Goal: Task Accomplishment & Management: Manage account settings

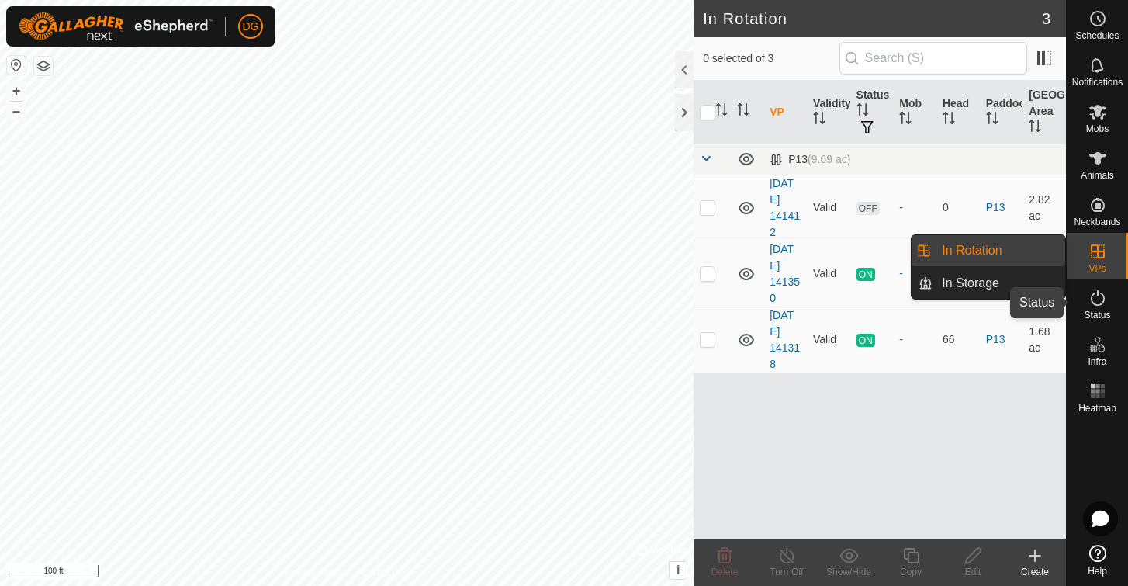
click at [1094, 303] on icon at bounding box center [1098, 298] width 19 height 19
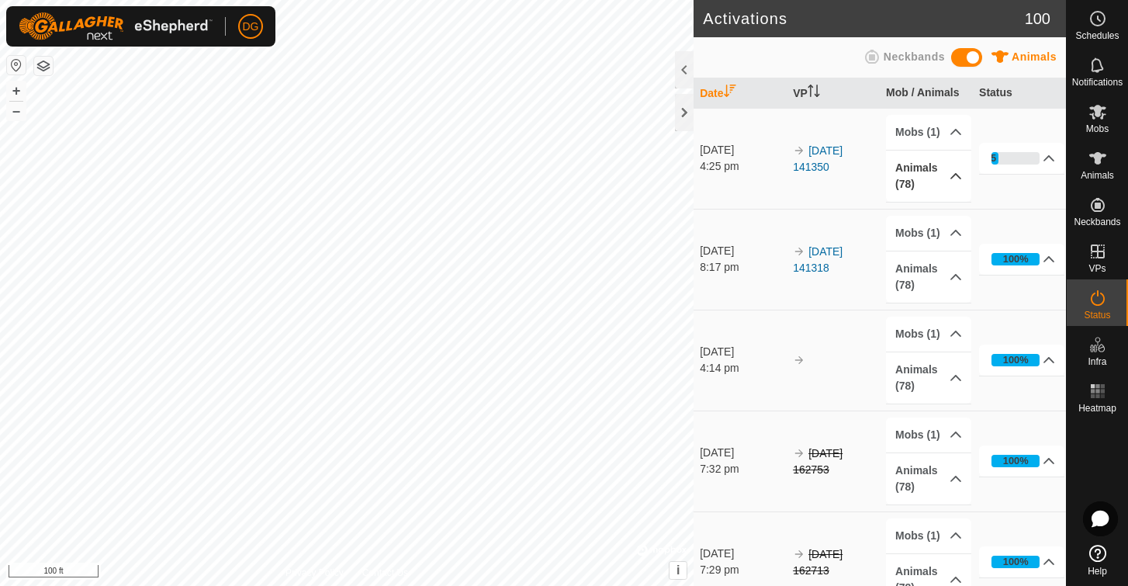
click at [916, 173] on p-accordion-header "Animals (78)" at bounding box center [928, 176] width 85 height 51
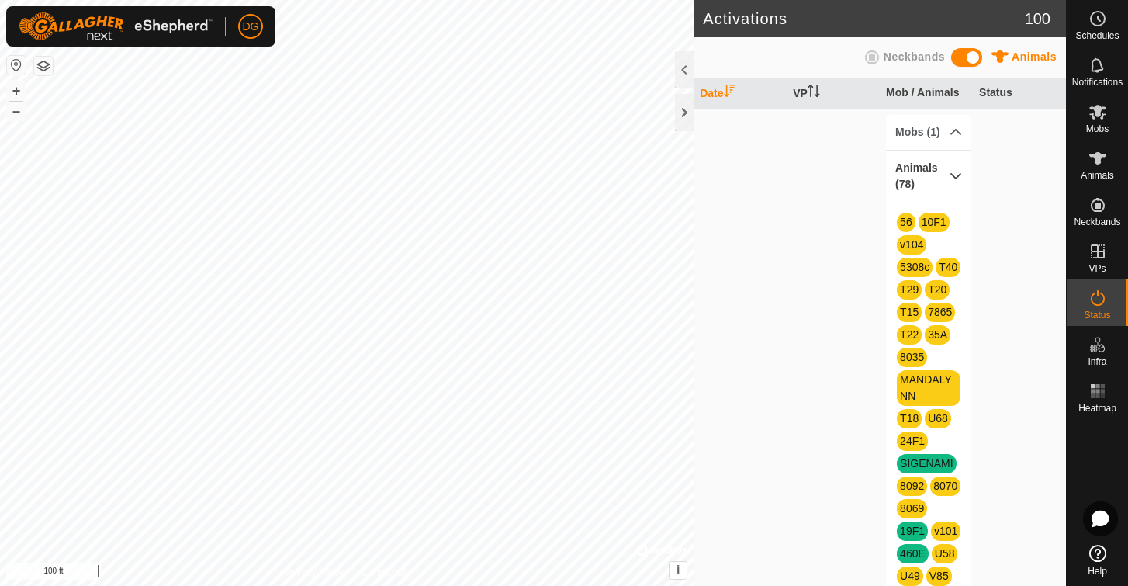
click at [950, 177] on p-accordion-header "Animals (78)" at bounding box center [928, 176] width 85 height 51
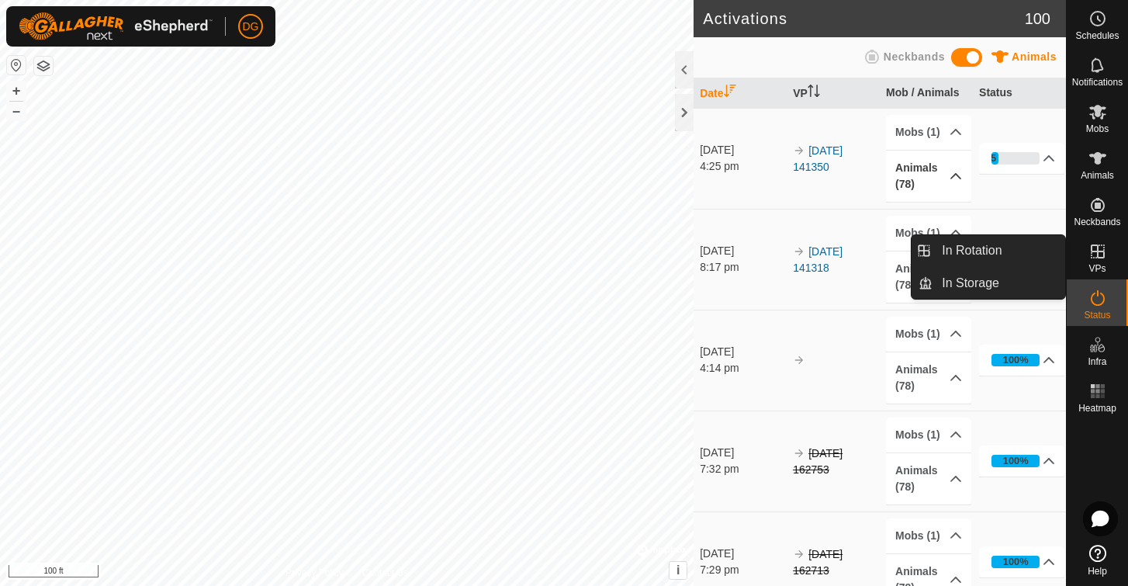
click at [1099, 257] on icon at bounding box center [1098, 251] width 14 height 14
click at [994, 250] on link "In Rotation" at bounding box center [999, 250] width 133 height 31
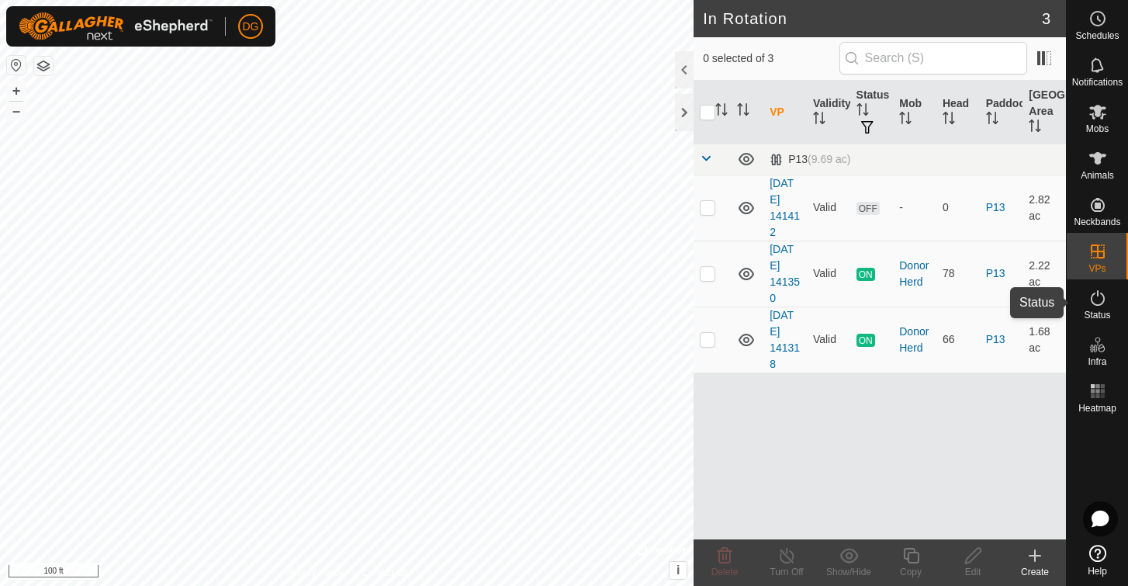
click at [1096, 296] on icon at bounding box center [1098, 298] width 19 height 19
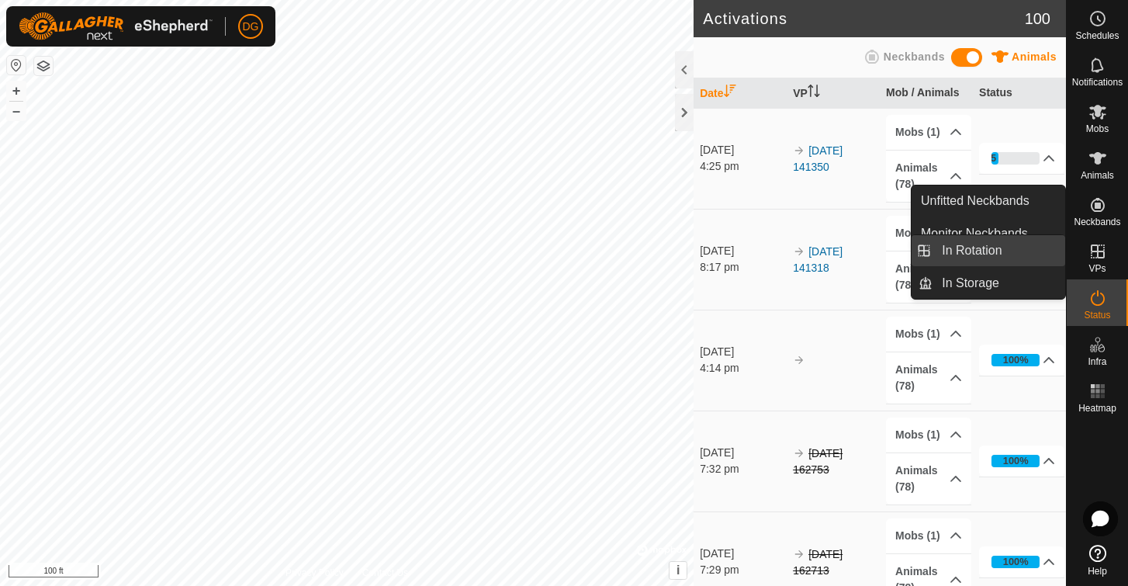
click at [993, 248] on link "In Rotation" at bounding box center [999, 250] width 133 height 31
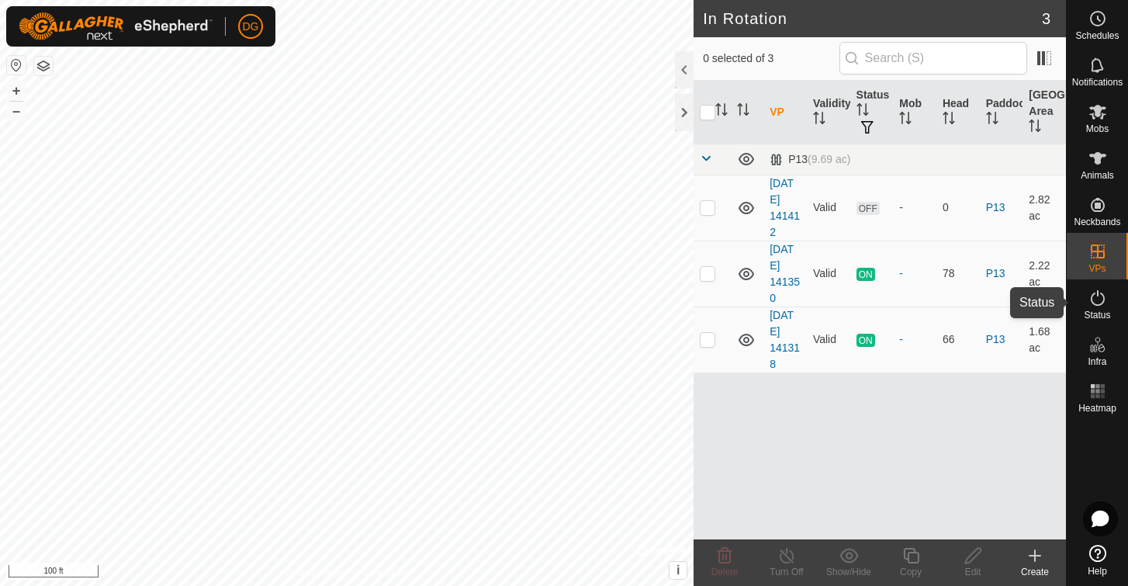
click at [1099, 298] on icon at bounding box center [1098, 298] width 19 height 19
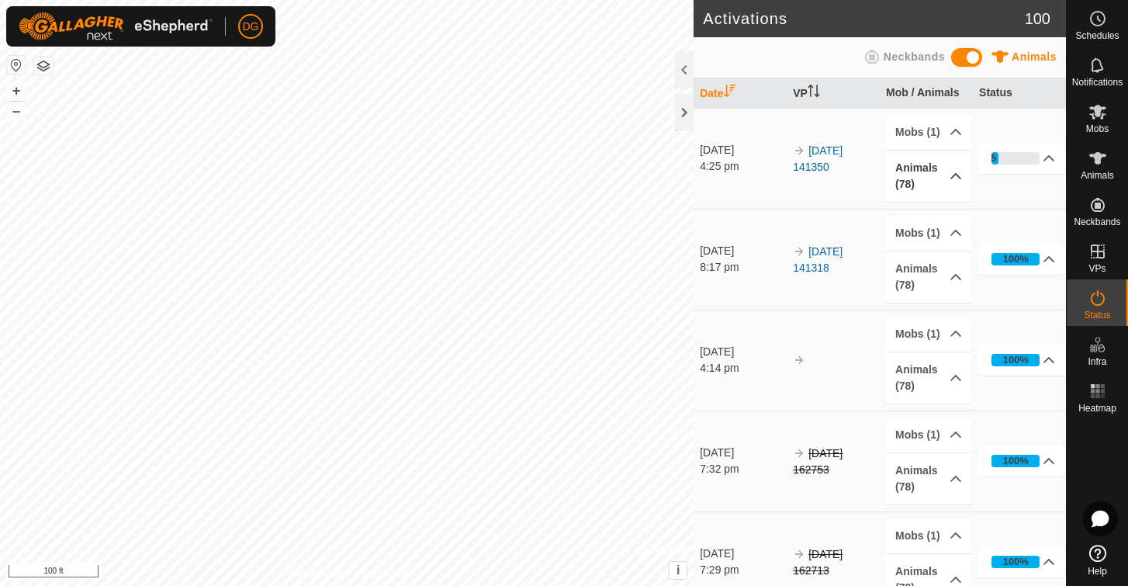
click at [921, 178] on p-accordion-header "Animals (78)" at bounding box center [928, 176] width 85 height 51
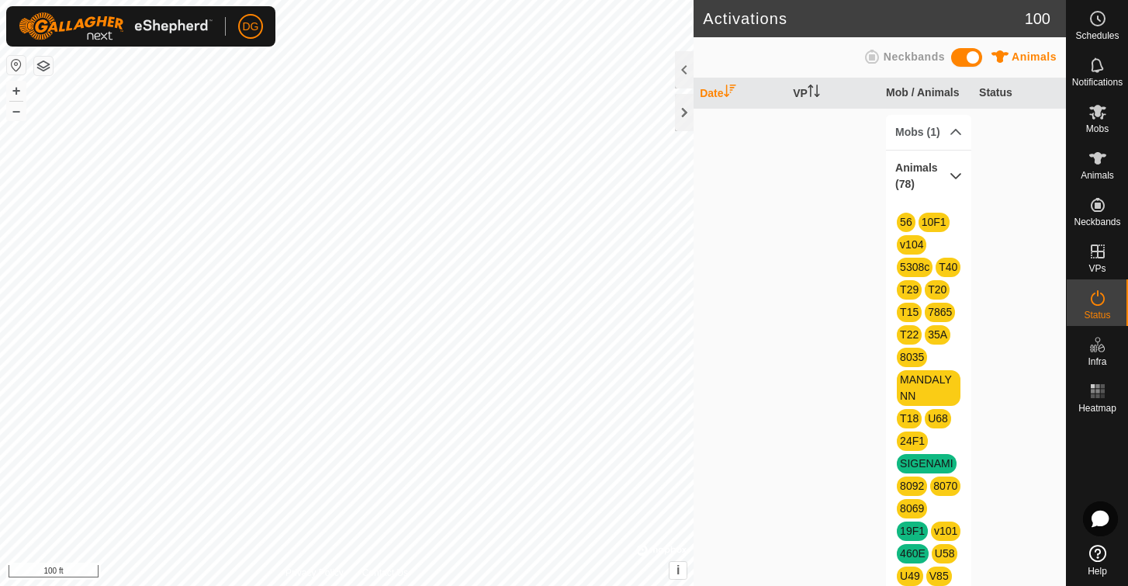
click at [956, 175] on p-accordion-header "Animals (78)" at bounding box center [928, 176] width 85 height 51
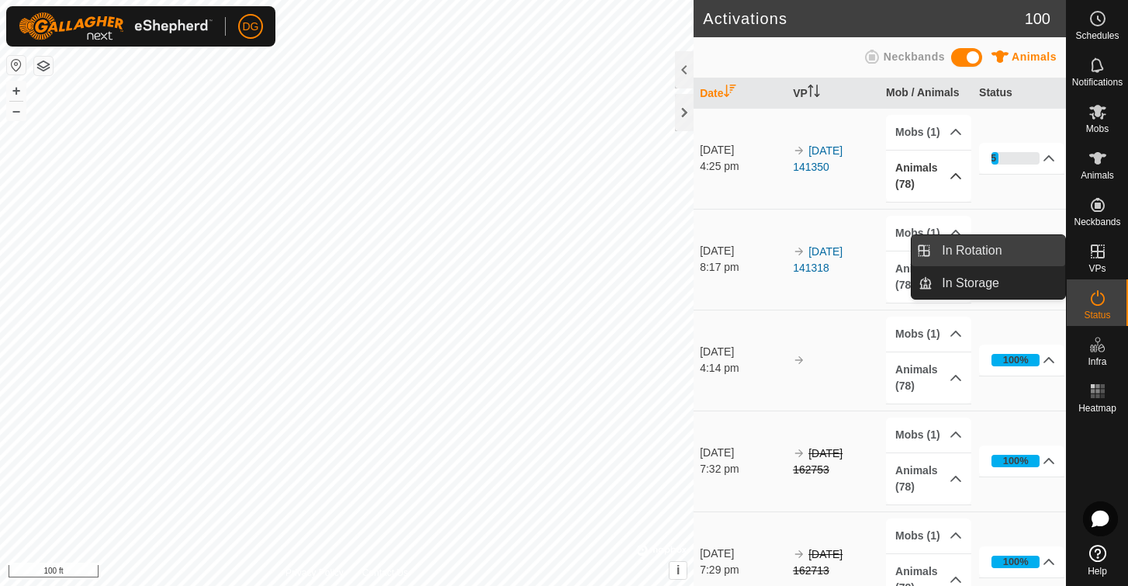
click at [984, 248] on link "In Rotation" at bounding box center [999, 250] width 133 height 31
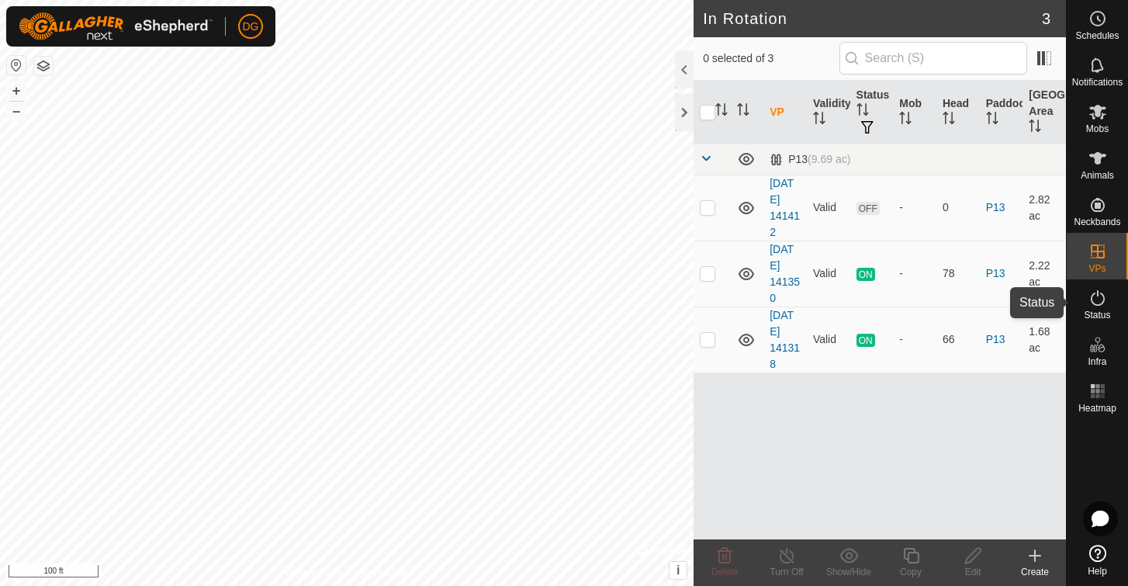
click at [1095, 298] on icon at bounding box center [1098, 298] width 19 height 19
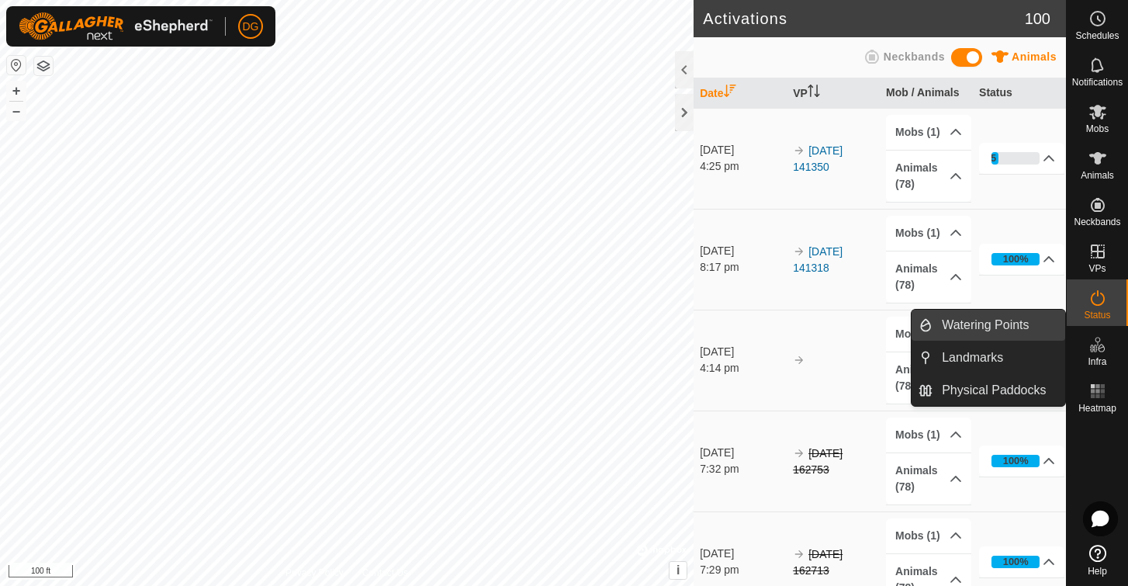
click at [963, 325] on link "Watering Points" at bounding box center [999, 325] width 133 height 31
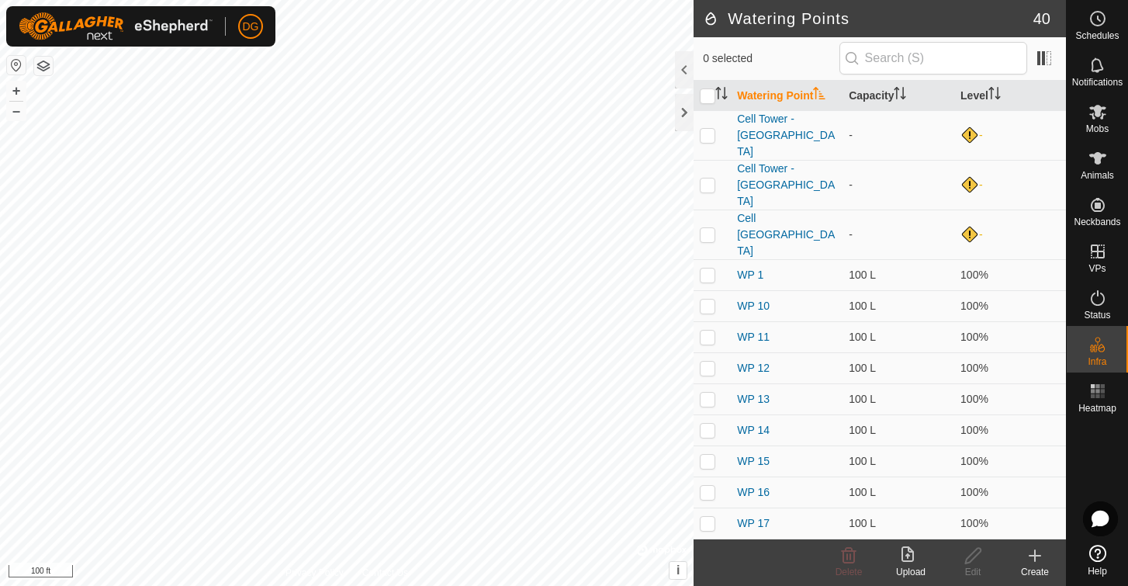
click at [1037, 550] on icon at bounding box center [1035, 555] width 19 height 19
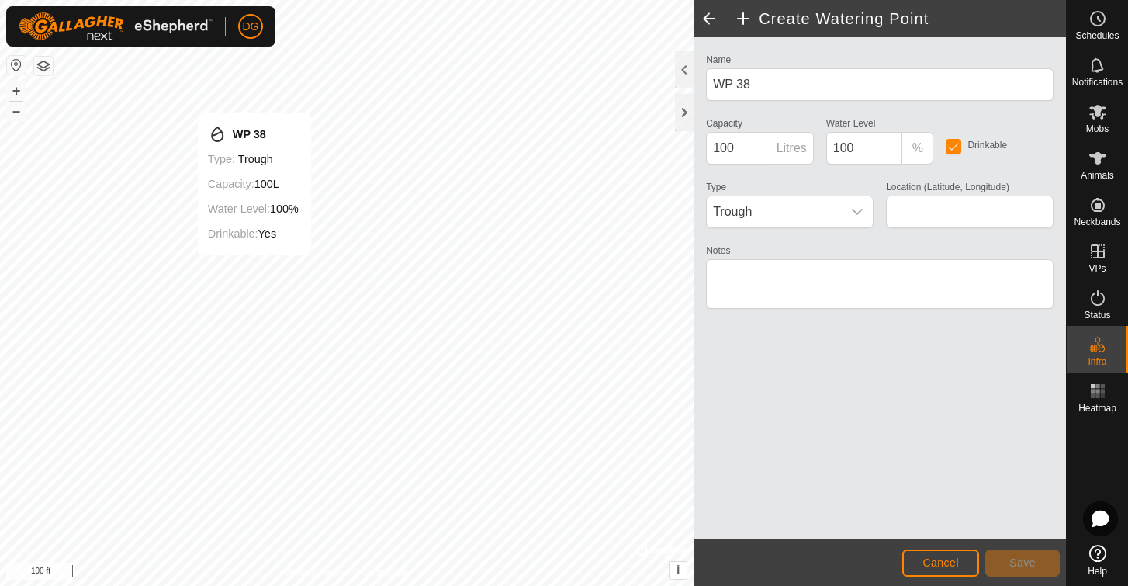
type input "36.506693, -81.008508"
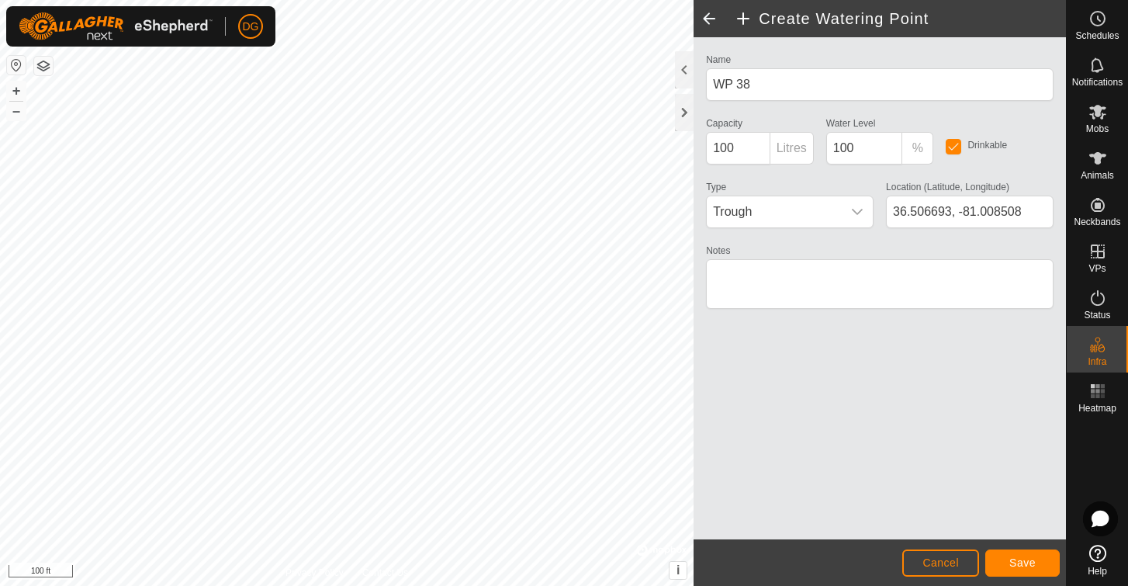
click at [1020, 563] on span "Save" at bounding box center [1022, 562] width 26 height 12
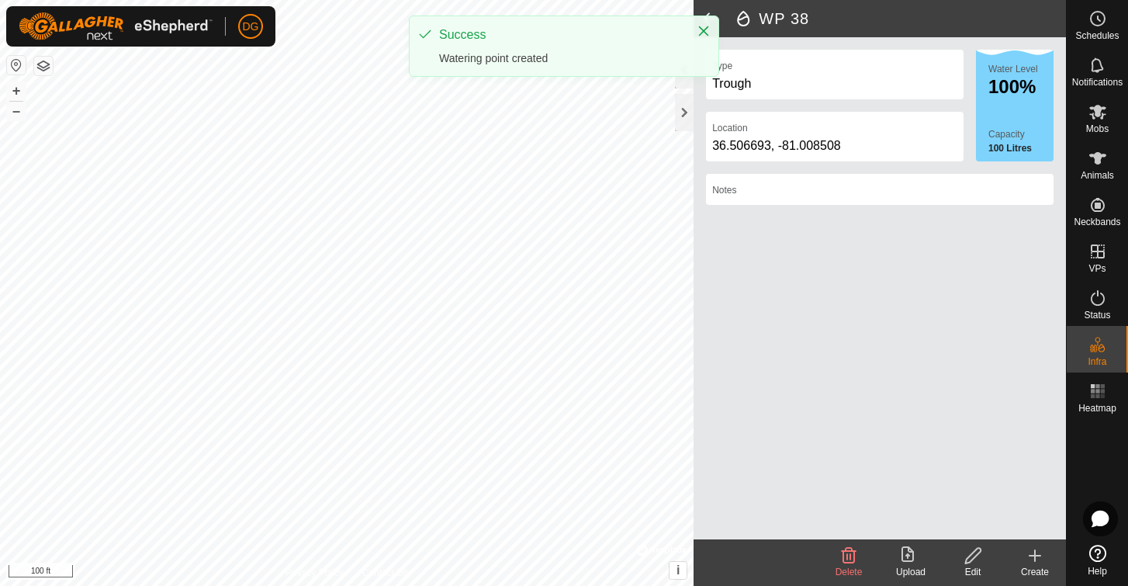
click at [1033, 550] on icon at bounding box center [1035, 555] width 19 height 19
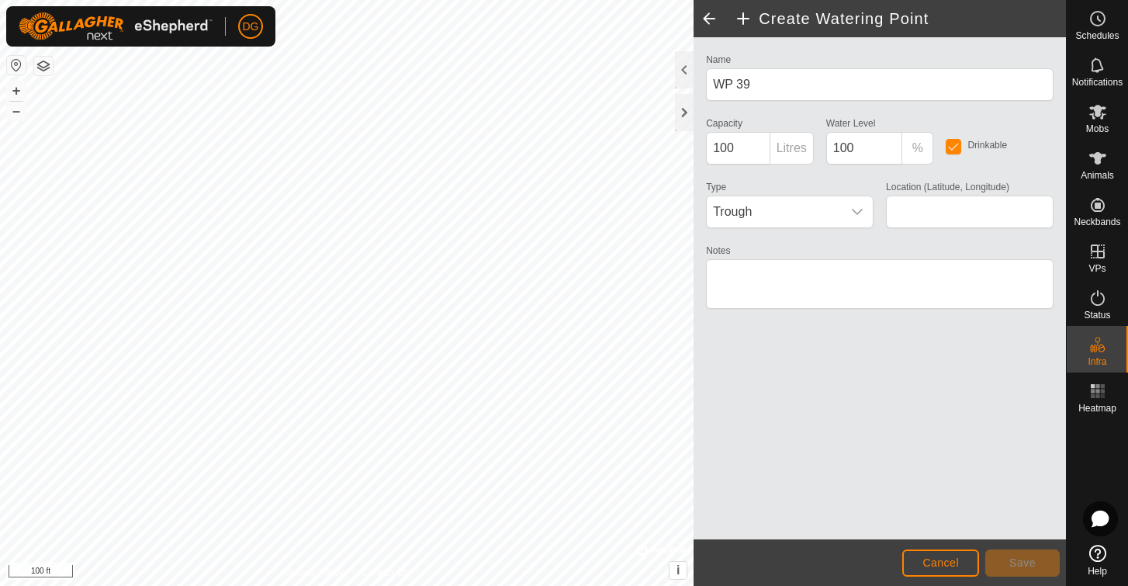
type input "36.506273, -81.008097"
click at [1018, 563] on span "Save" at bounding box center [1022, 562] width 26 height 12
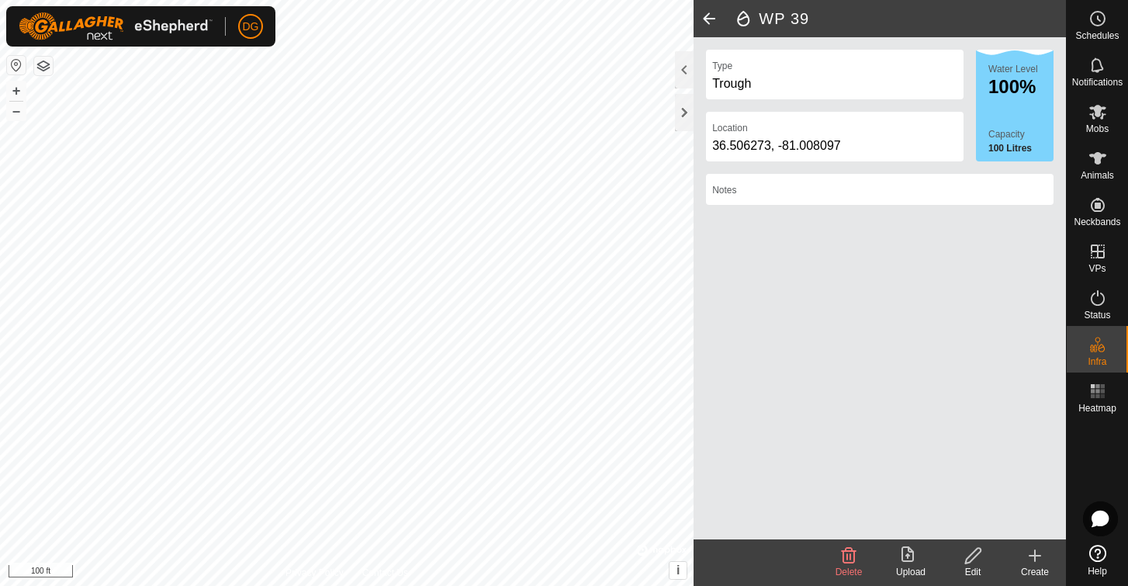
click at [1035, 551] on icon at bounding box center [1035, 555] width 0 height 11
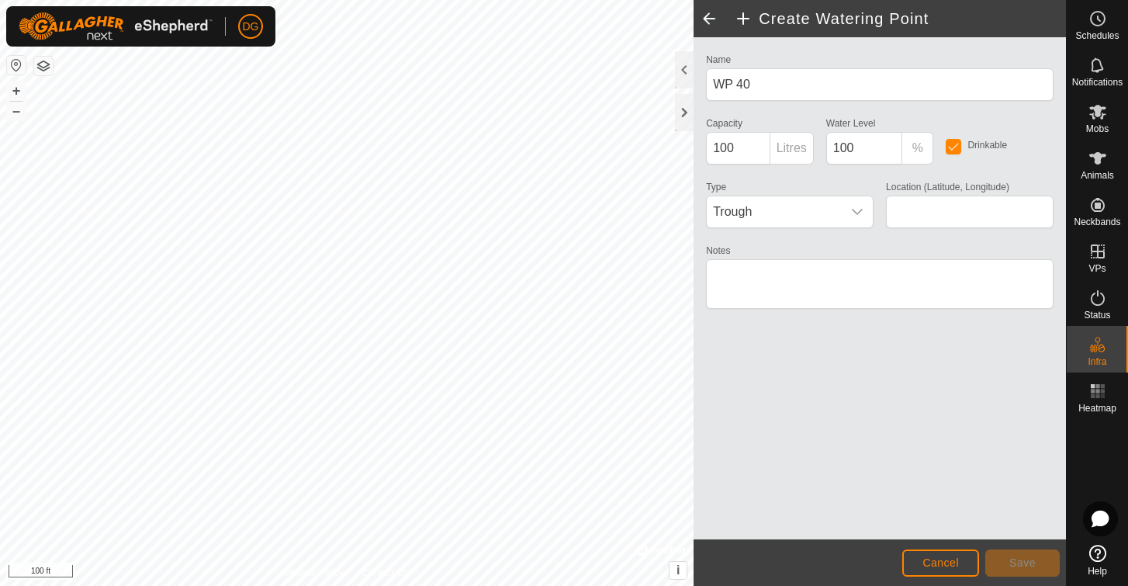
click at [931, 559] on span "Cancel" at bounding box center [941, 562] width 36 height 12
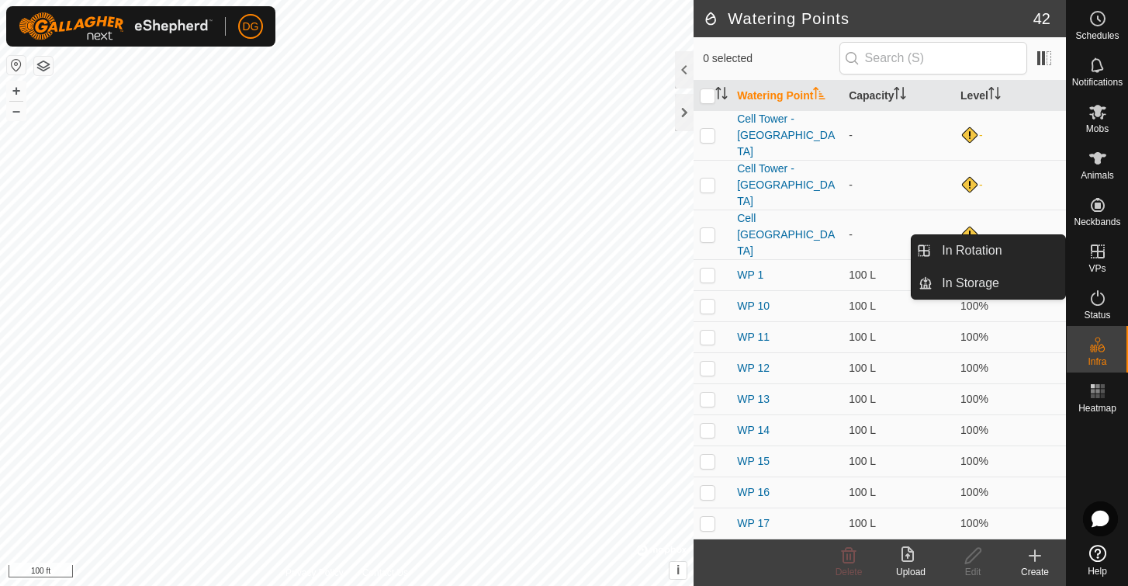
click at [1096, 251] on icon at bounding box center [1098, 251] width 14 height 14
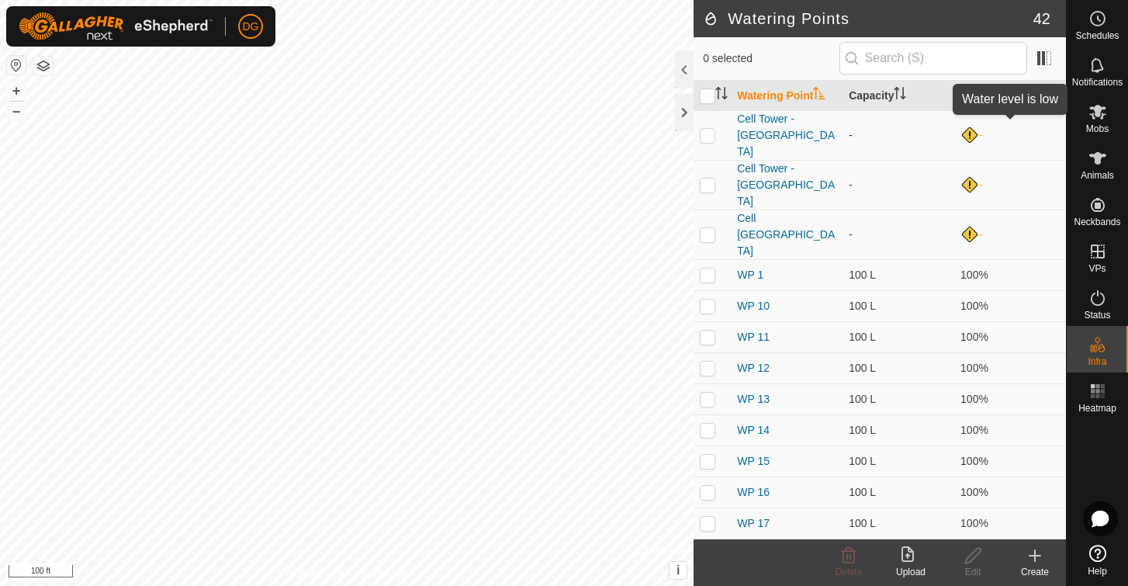
click at [971, 126] on div "-" at bounding box center [1010, 135] width 99 height 19
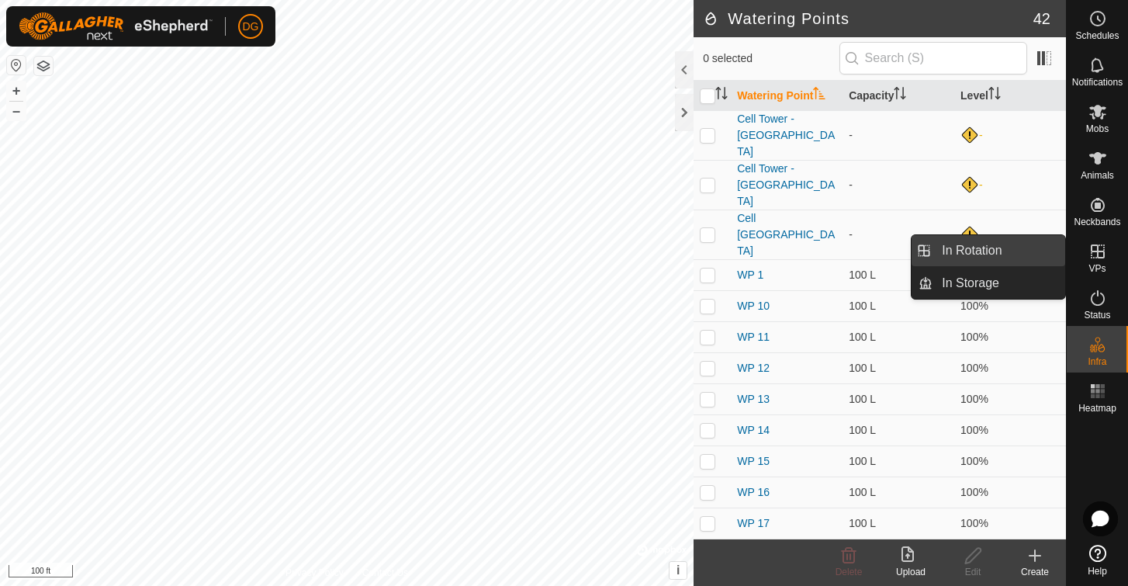
click at [990, 251] on link "In Rotation" at bounding box center [999, 250] width 133 height 31
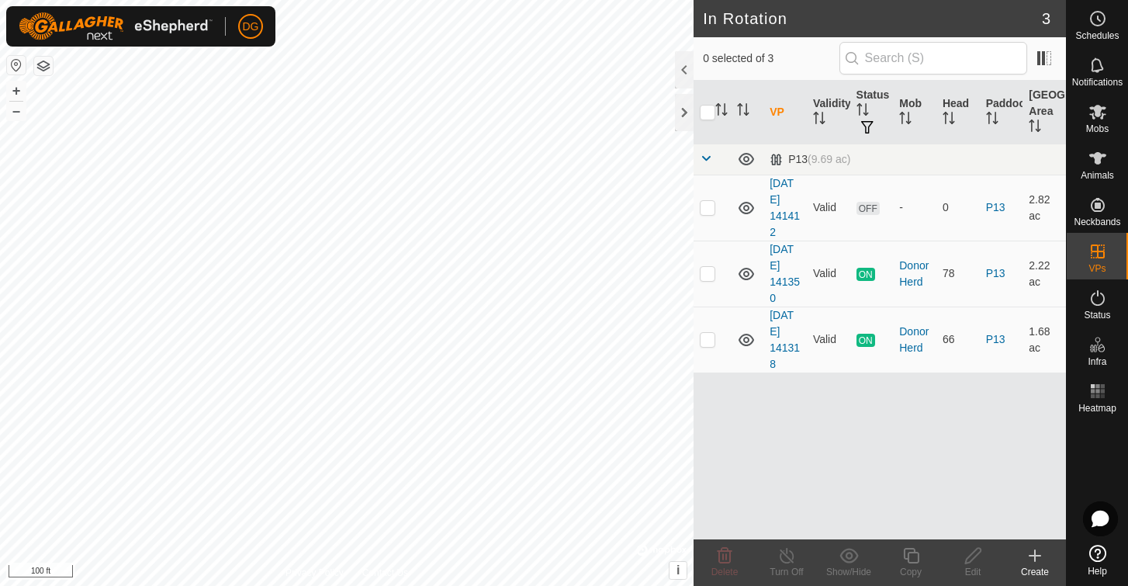
click at [1037, 554] on icon at bounding box center [1035, 555] width 19 height 19
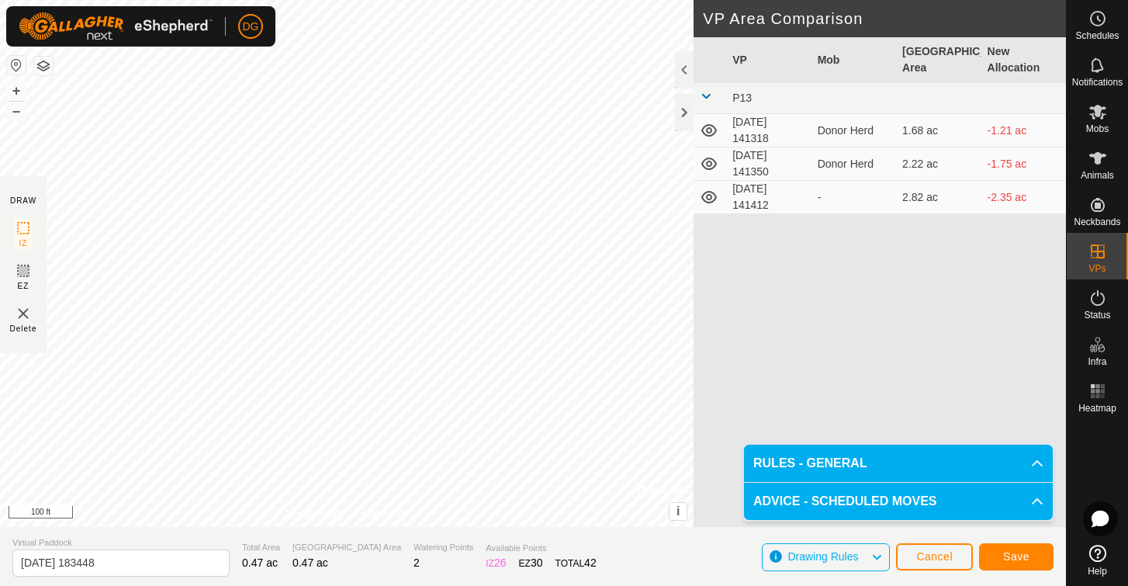
click at [1017, 557] on span "Save" at bounding box center [1016, 556] width 26 height 12
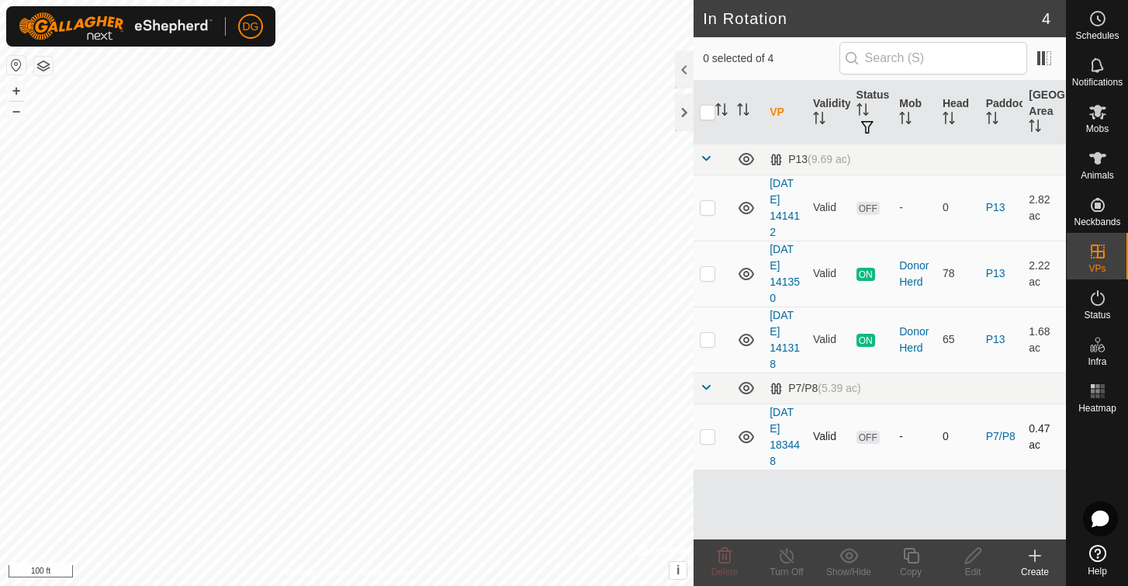
click at [708, 438] on p-checkbox at bounding box center [708, 436] width 16 height 12
checkbox input "true"
click at [911, 559] on icon at bounding box center [911, 555] width 19 height 19
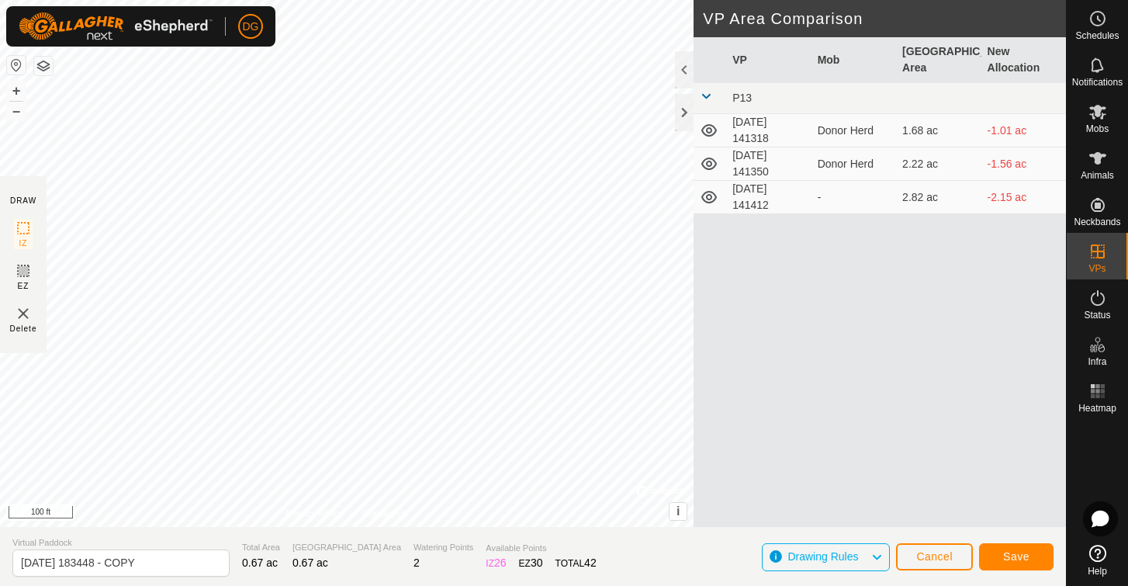
click at [1015, 556] on span "Save" at bounding box center [1016, 556] width 26 height 12
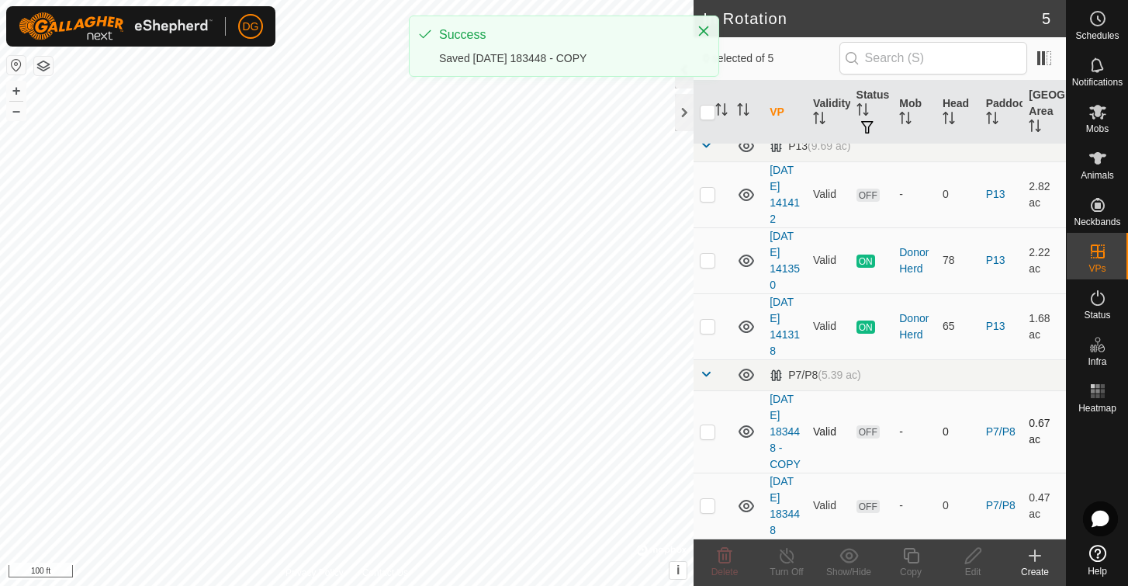
scroll to position [14, 0]
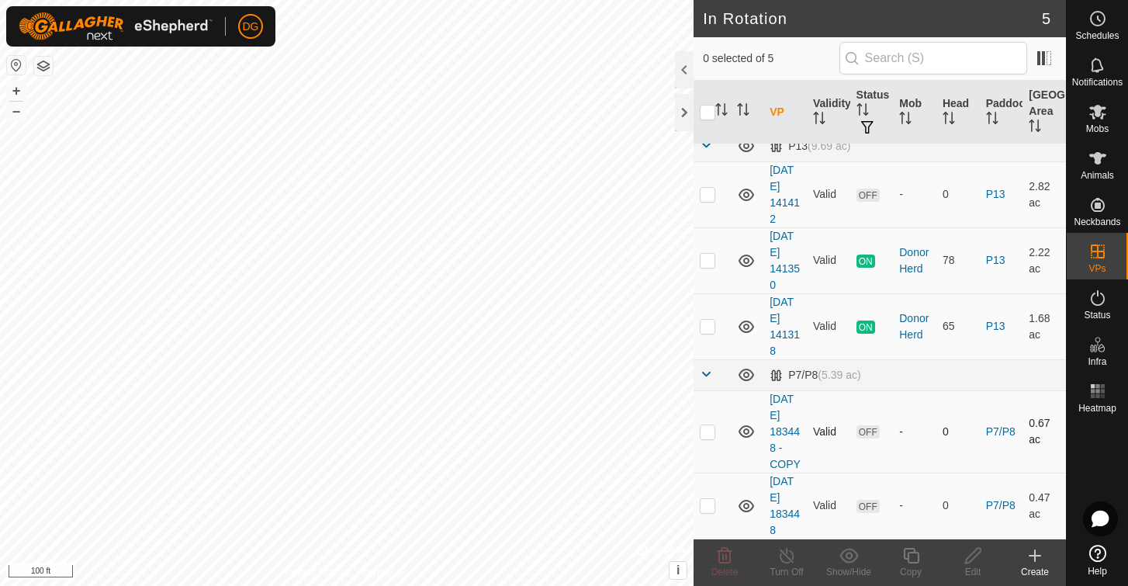
click at [709, 428] on p-checkbox at bounding box center [708, 431] width 16 height 12
checkbox input "true"
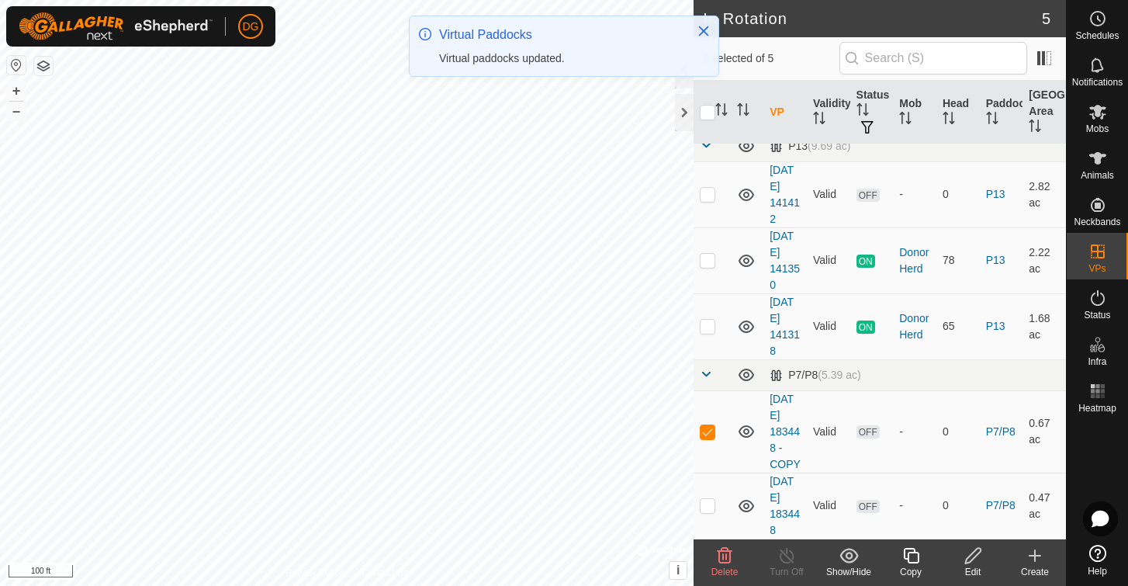
click at [970, 559] on icon at bounding box center [973, 555] width 19 height 19
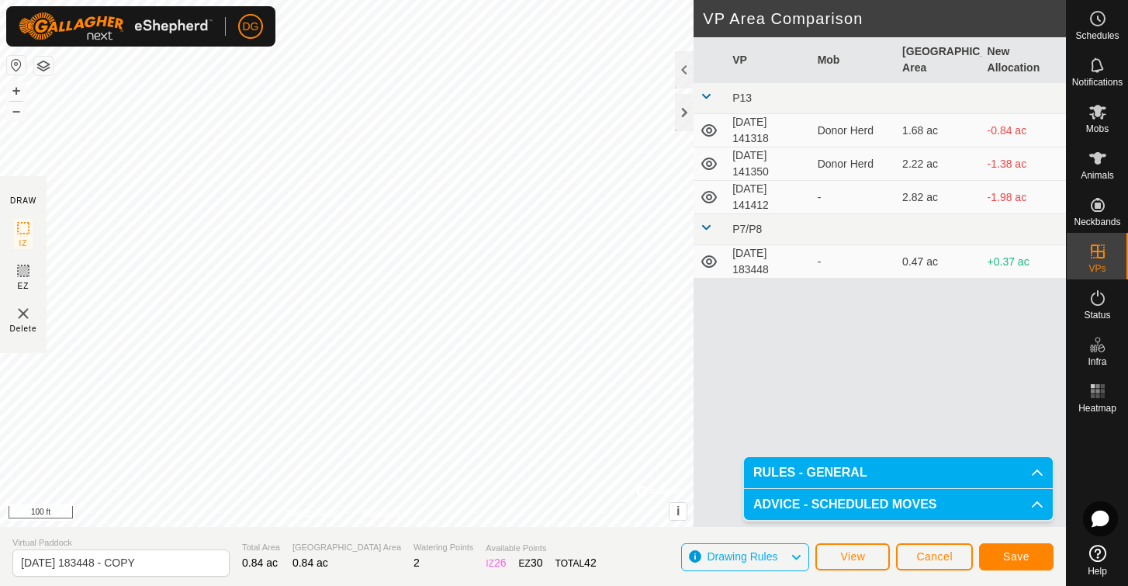
click at [1024, 554] on span "Save" at bounding box center [1016, 556] width 26 height 12
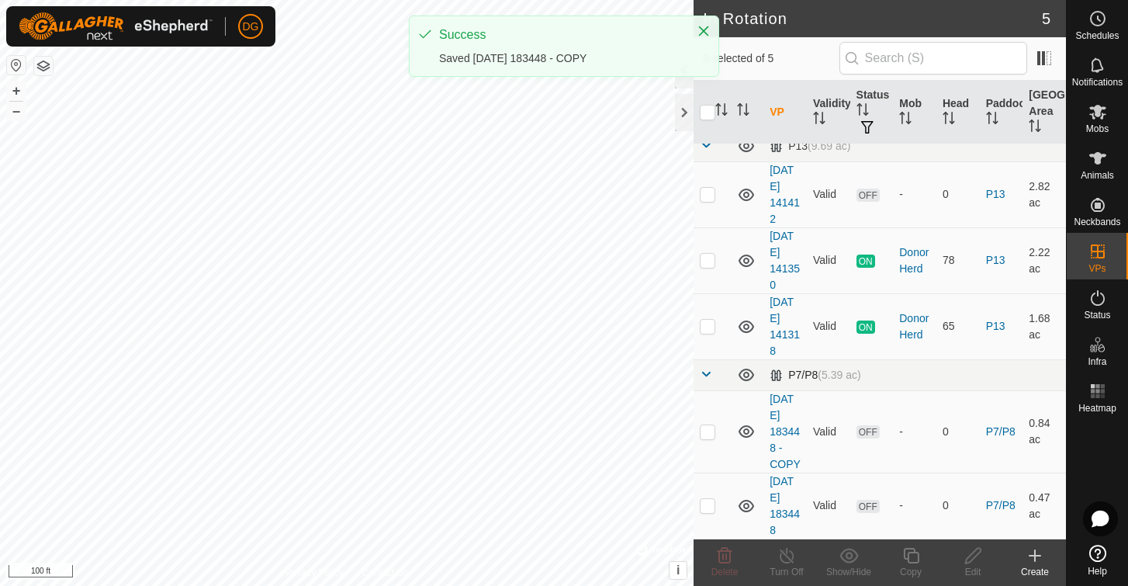
scroll to position [14, 0]
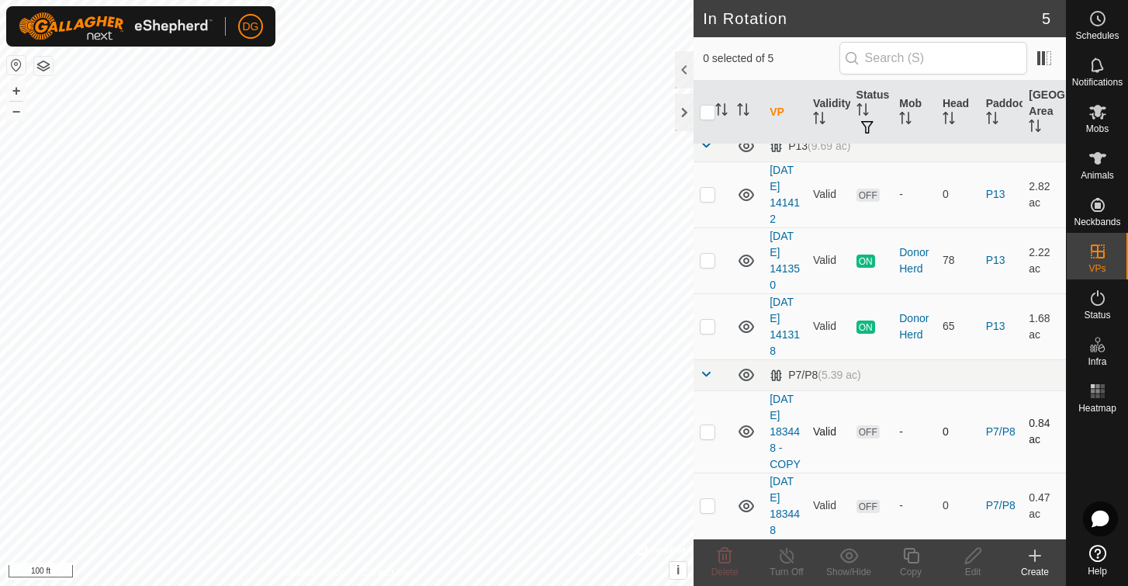
click at [706, 430] on p-checkbox at bounding box center [708, 431] width 16 height 12
checkbox input "true"
click at [912, 556] on icon at bounding box center [911, 555] width 19 height 19
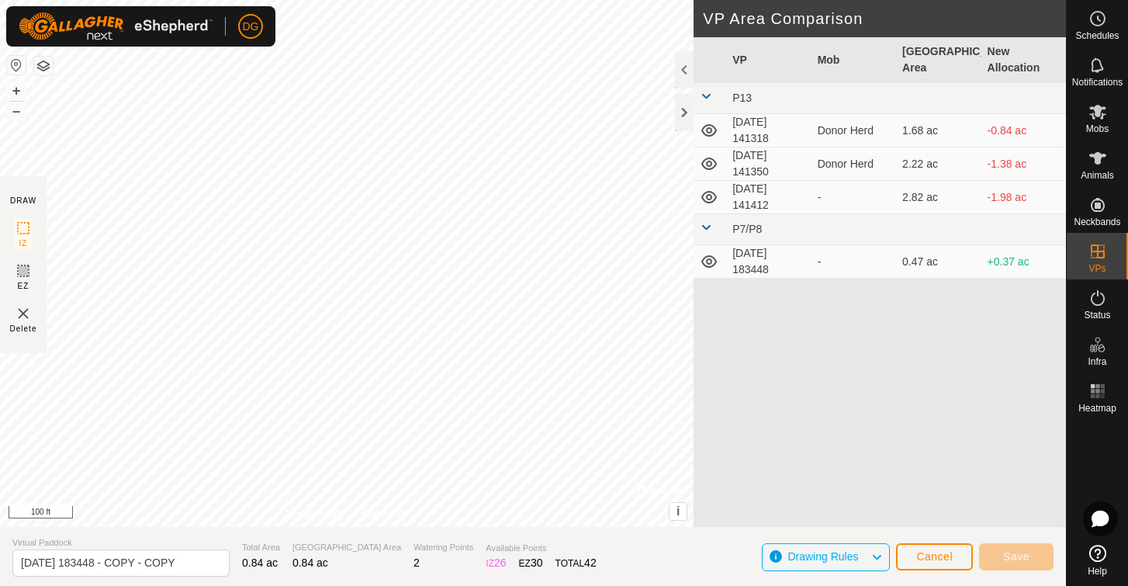
click at [209, 39] on div "DG Schedules Notifications Mobs Animals Neckbands VPs Status Infra Heatmap Help…" at bounding box center [564, 293] width 1128 height 586
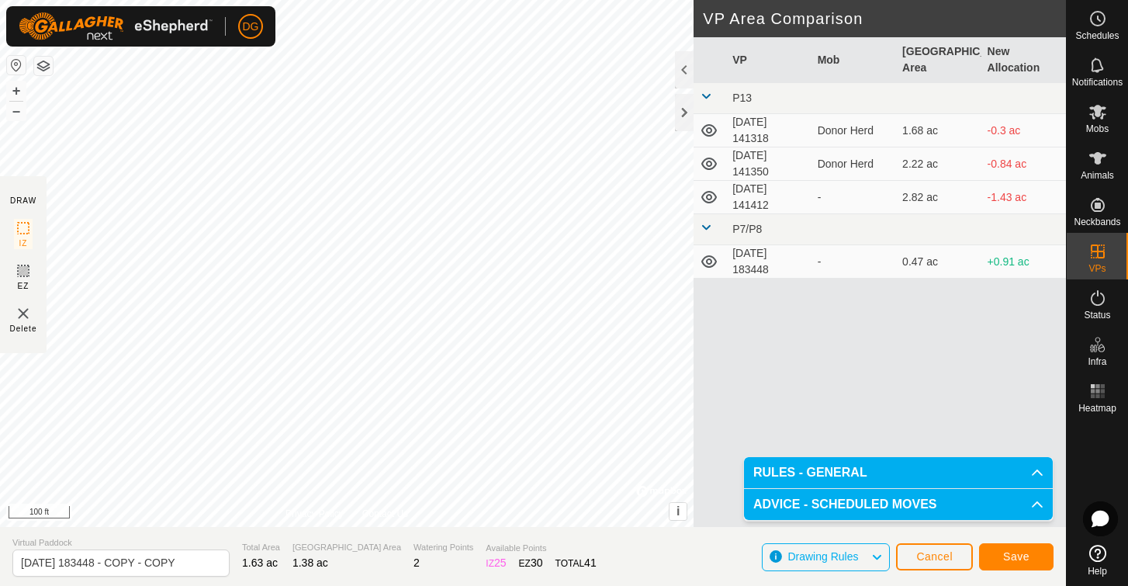
click at [1012, 557] on span "Save" at bounding box center [1016, 556] width 26 height 12
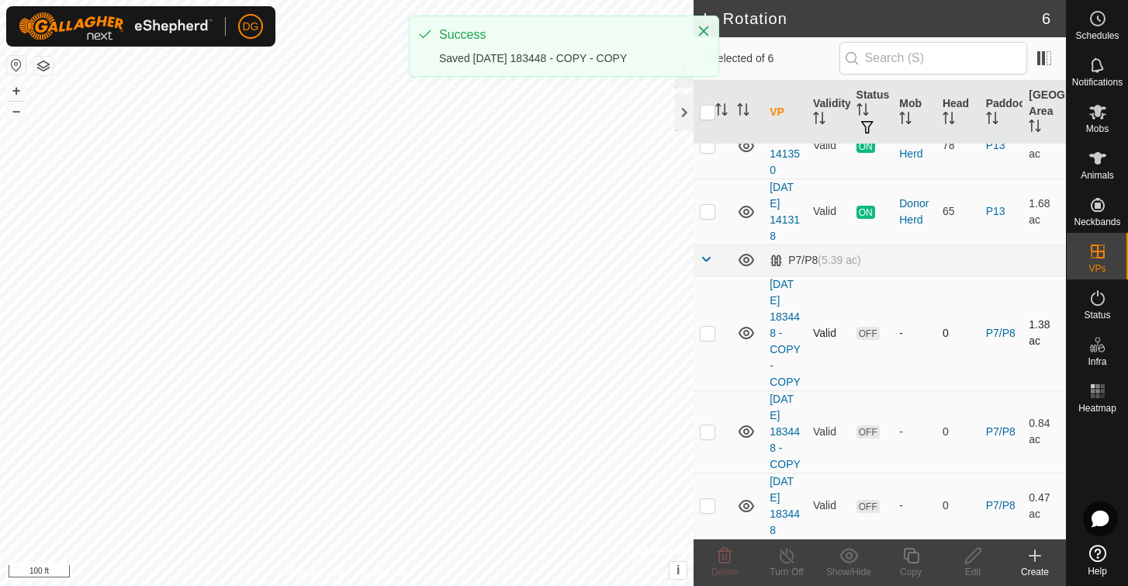
scroll to position [129, 0]
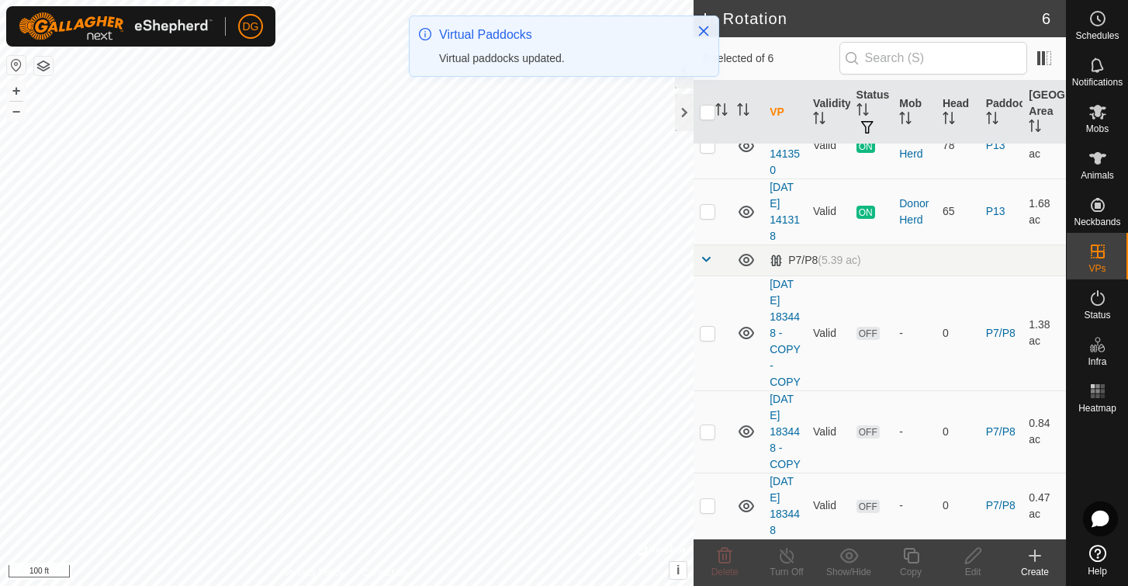
click at [711, 334] on p-checkbox at bounding box center [708, 333] width 16 height 12
checkbox input "true"
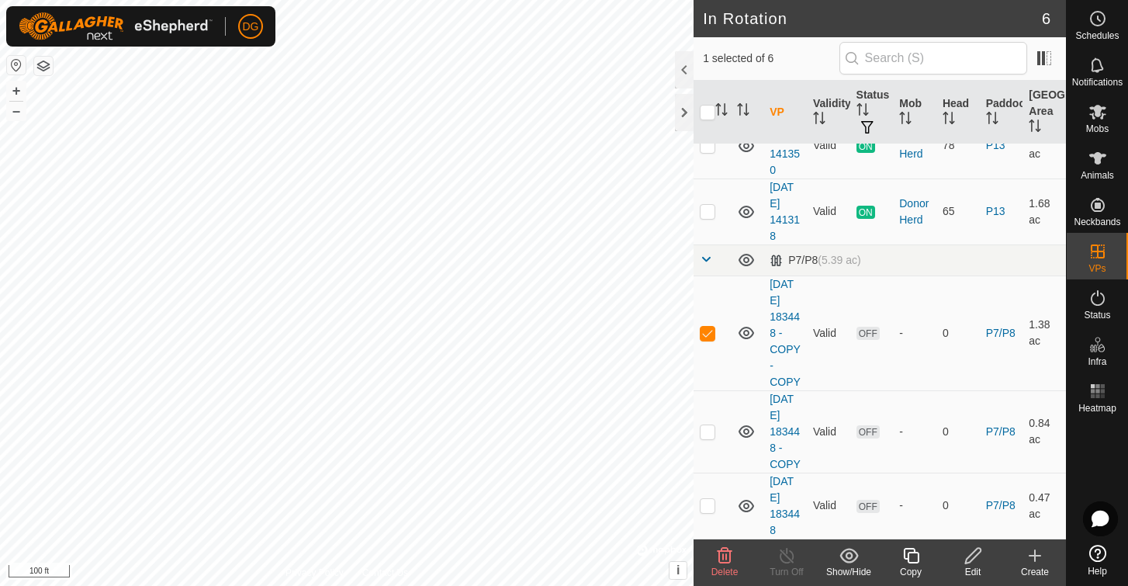
click at [912, 547] on icon at bounding box center [911, 555] width 19 height 19
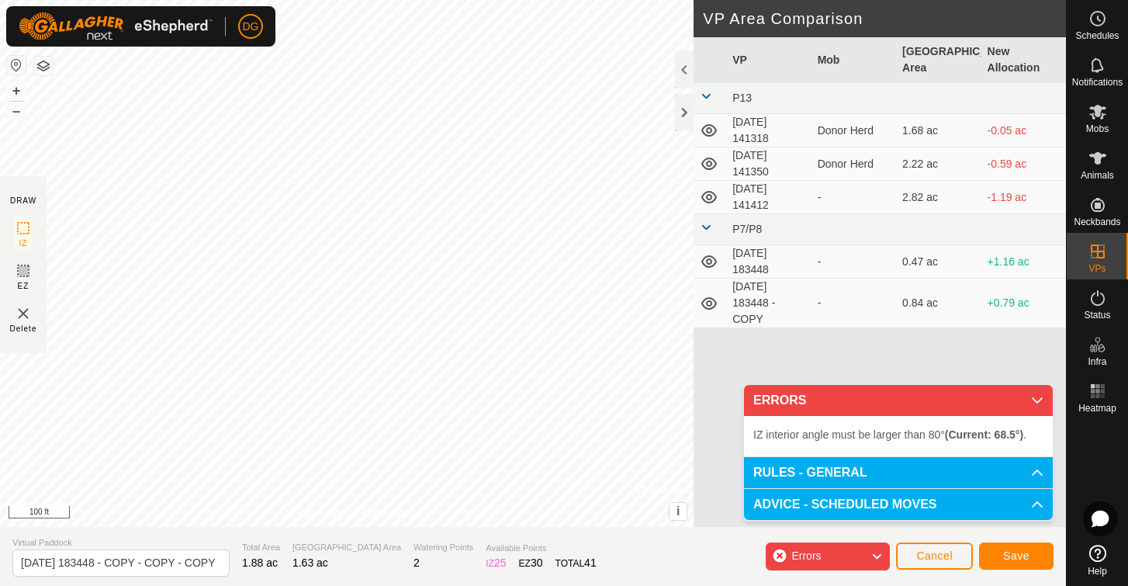
click at [927, 553] on span "Cancel" at bounding box center [934, 555] width 36 height 12
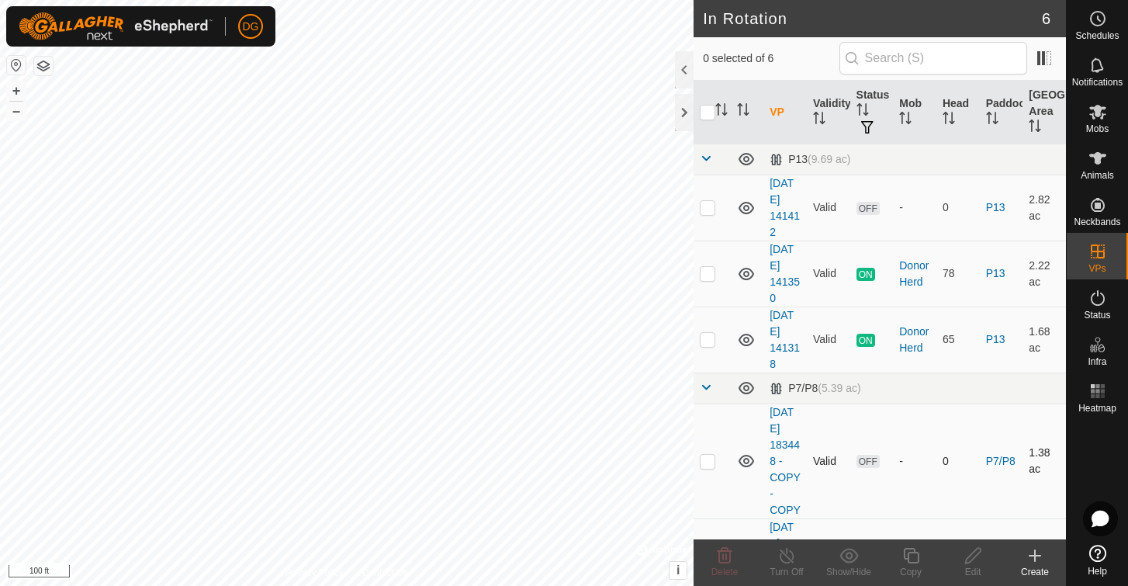
click at [708, 462] on p-checkbox at bounding box center [708, 461] width 16 height 12
checkbox input "true"
click at [902, 556] on icon at bounding box center [911, 555] width 19 height 19
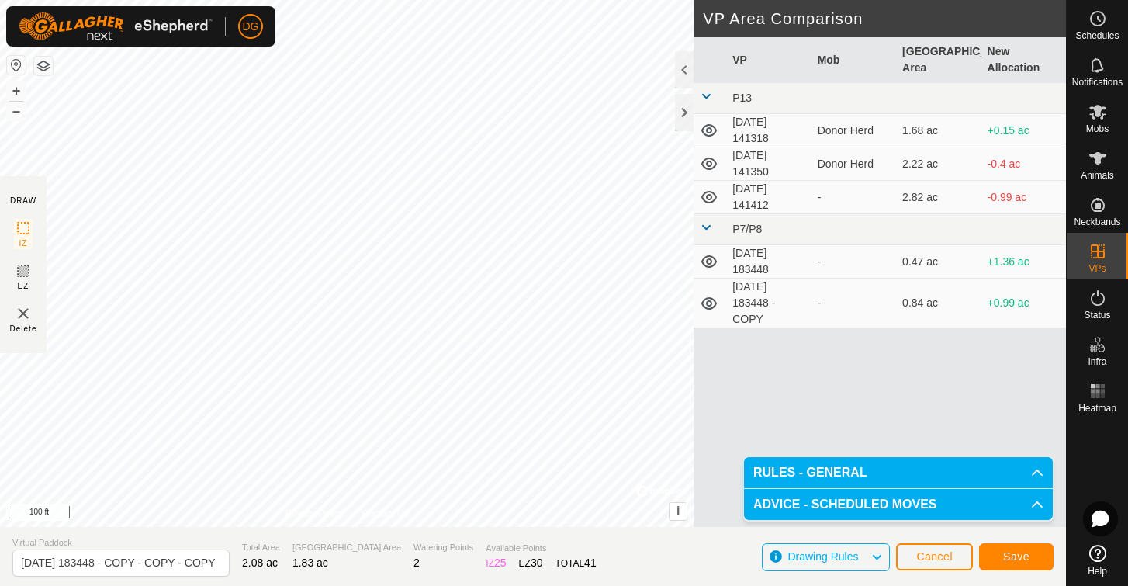
click at [1009, 561] on span "Save" at bounding box center [1016, 556] width 26 height 12
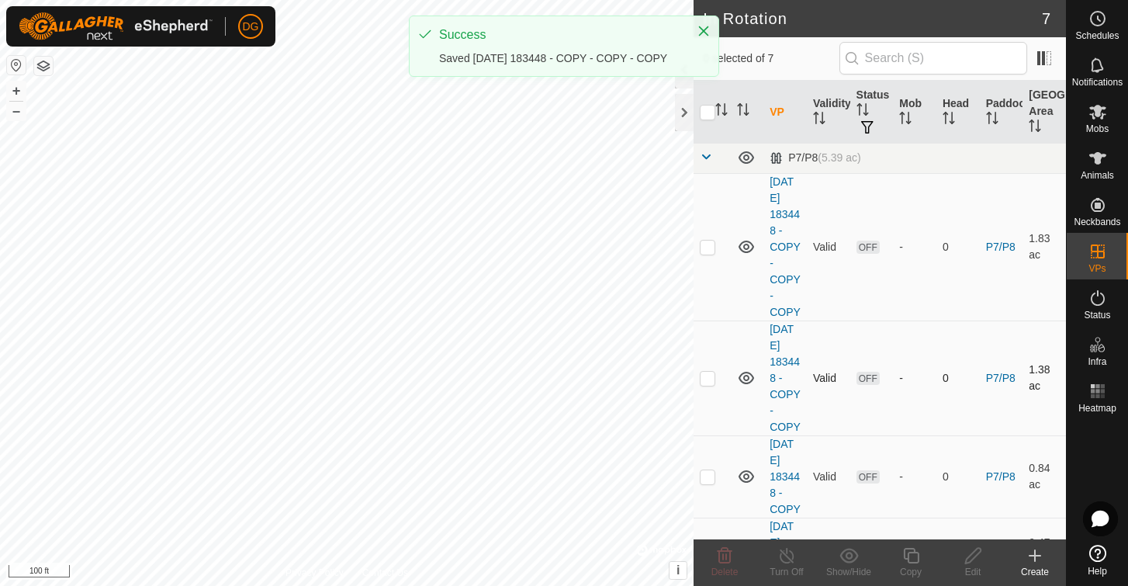
scroll to position [232, 0]
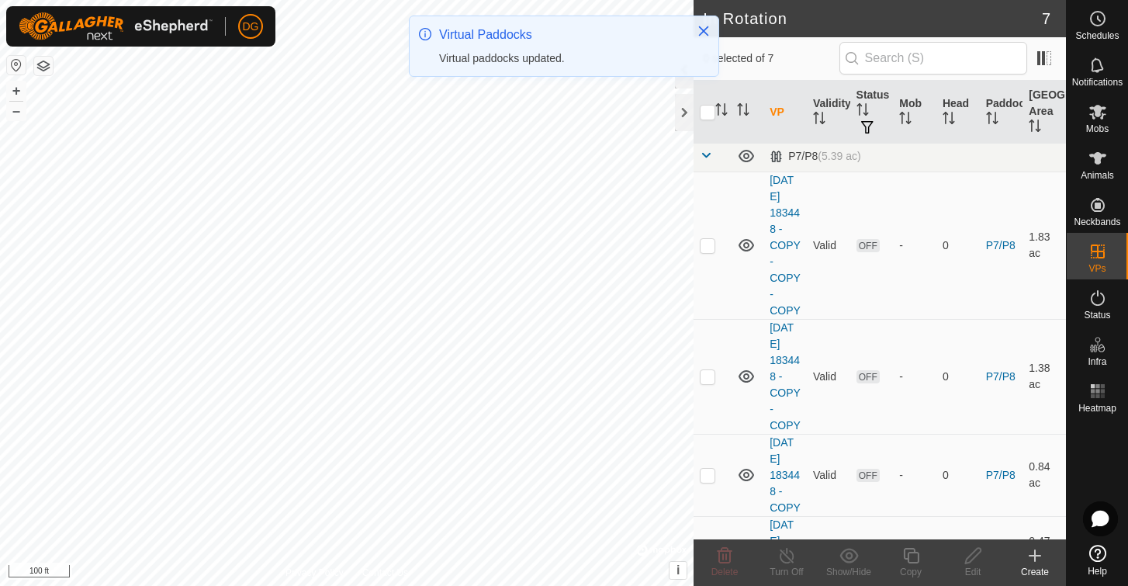
click at [707, 248] on p-checkbox at bounding box center [708, 245] width 16 height 12
checkbox input "true"
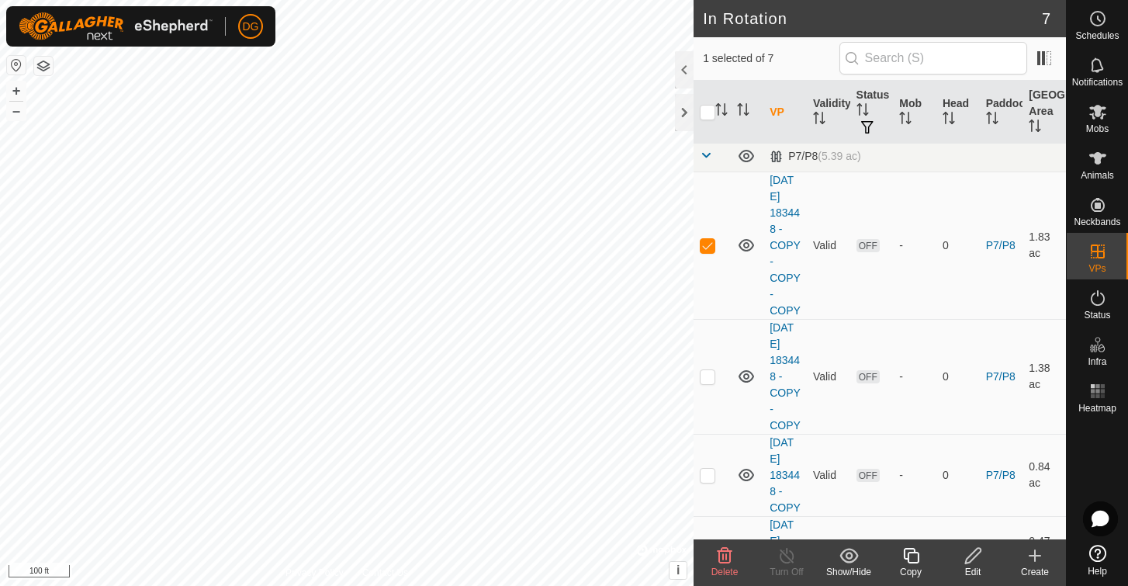
click at [913, 554] on icon at bounding box center [911, 555] width 19 height 19
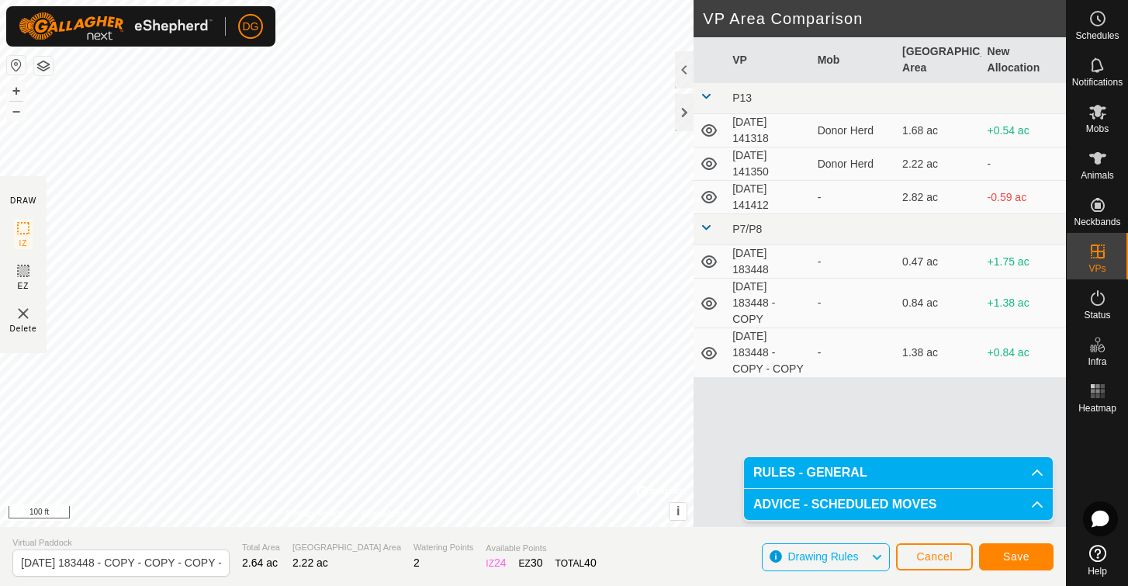
click at [1015, 555] on span "Save" at bounding box center [1016, 556] width 26 height 12
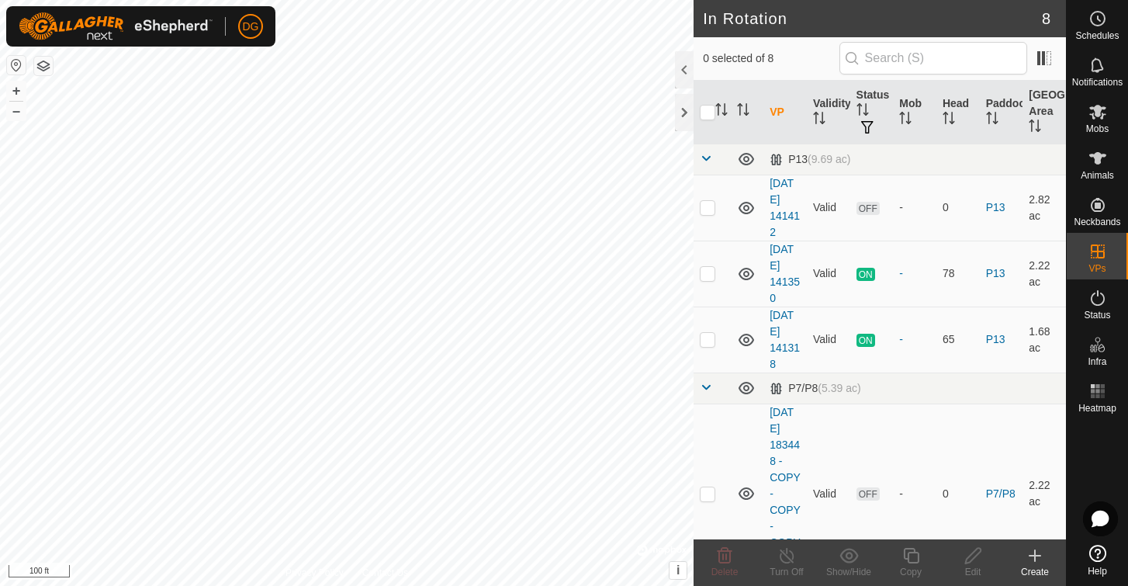
click at [1035, 557] on icon at bounding box center [1035, 555] width 0 height 11
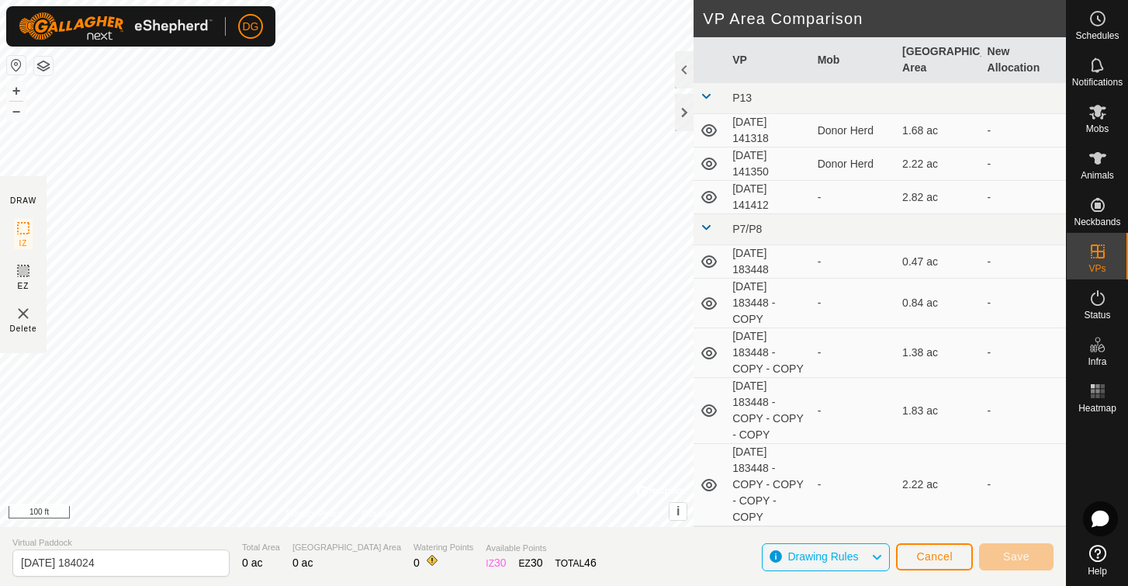
click at [934, 557] on span "Cancel" at bounding box center [934, 556] width 36 height 12
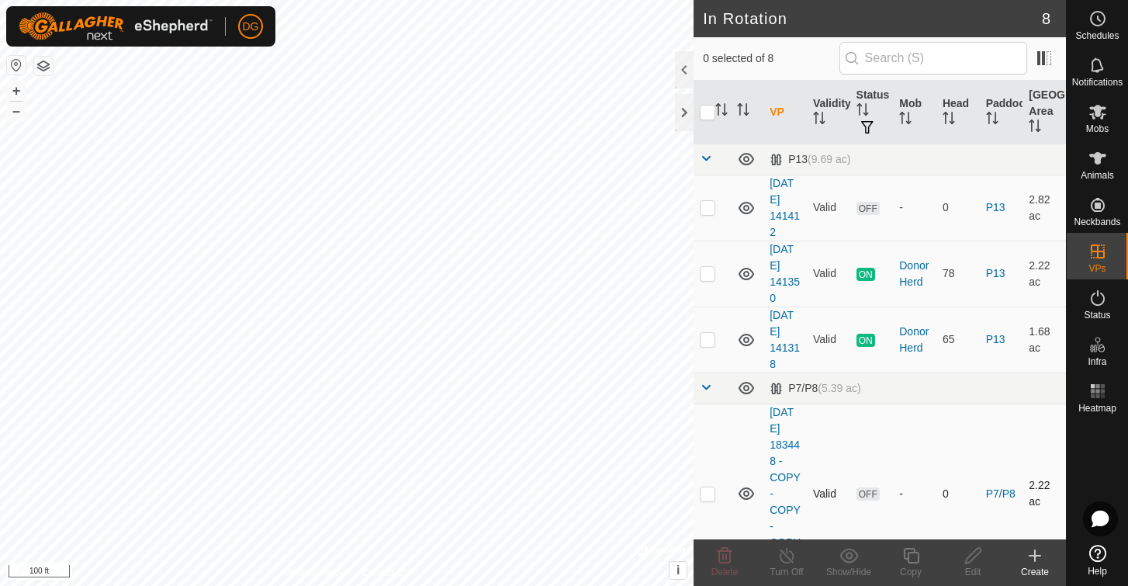
click at [708, 491] on p-checkbox at bounding box center [708, 493] width 16 height 12
checkbox input "true"
click at [912, 555] on icon at bounding box center [911, 555] width 19 height 19
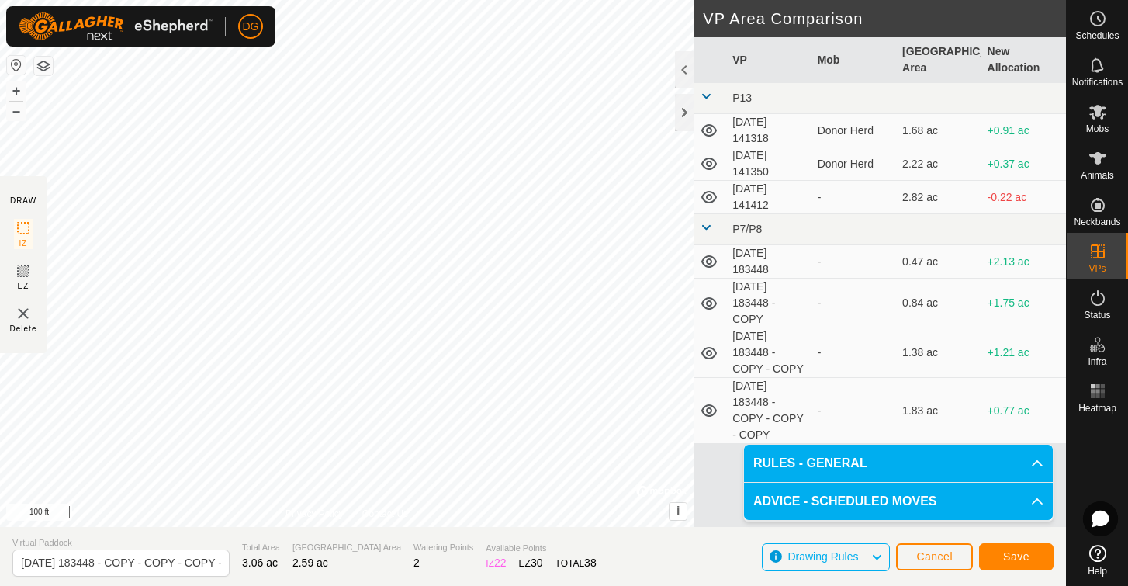
click at [1011, 556] on span "Save" at bounding box center [1016, 556] width 26 height 12
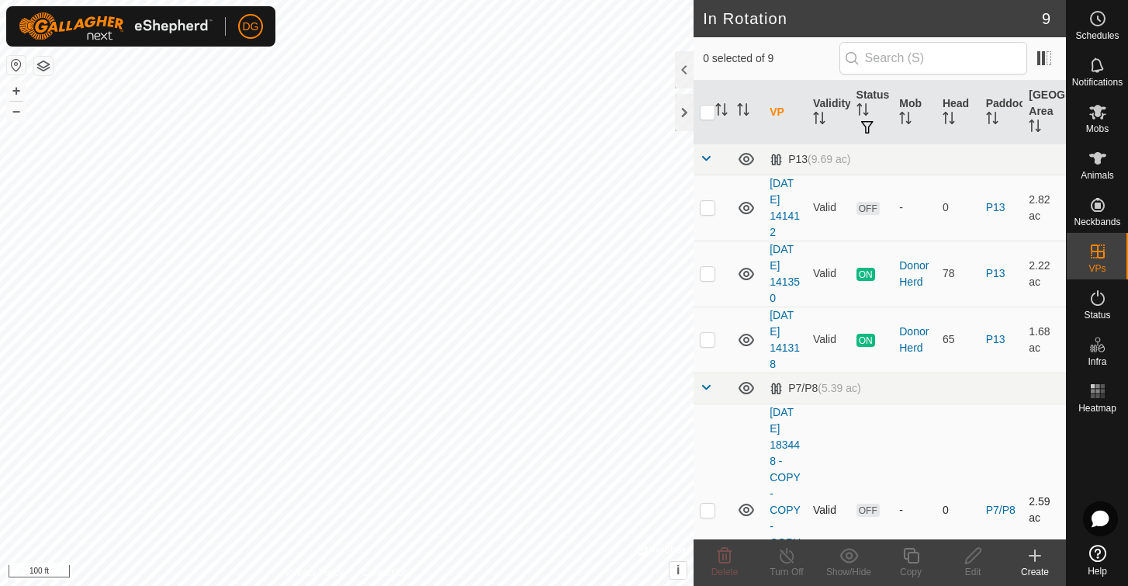
click at [710, 511] on p-checkbox at bounding box center [708, 510] width 16 height 12
checkbox input "true"
click at [912, 552] on icon at bounding box center [911, 556] width 16 height 16
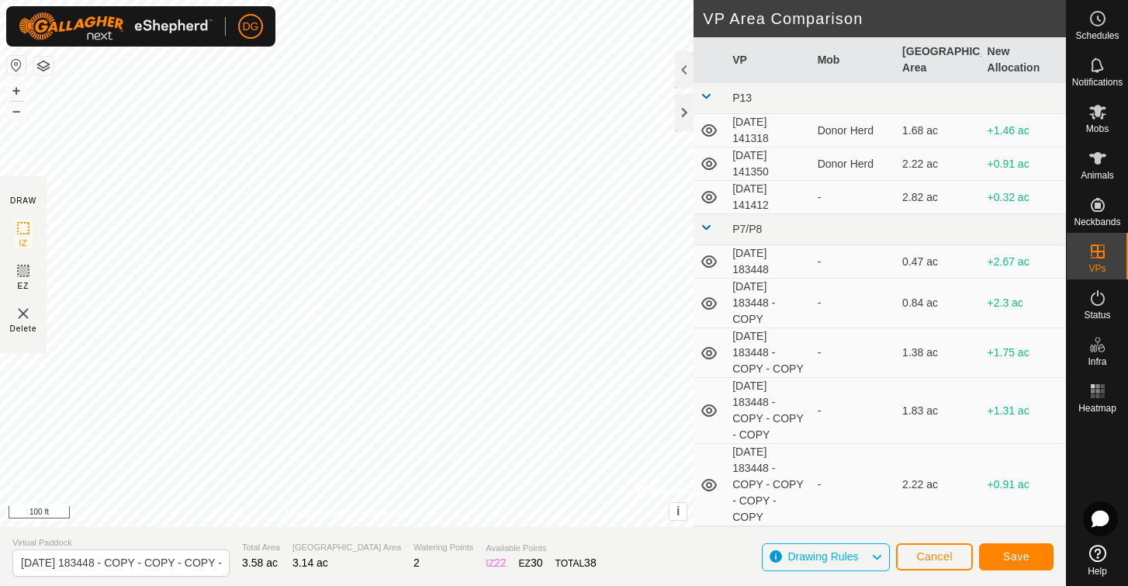
click at [1013, 554] on span "Save" at bounding box center [1016, 556] width 26 height 12
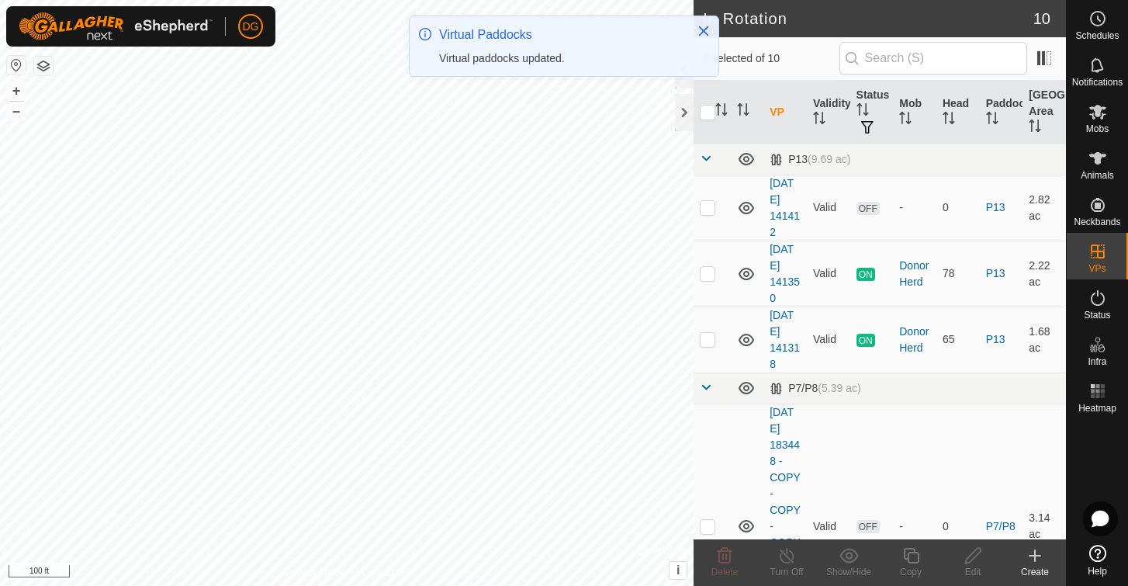
click at [707, 525] on p-checkbox at bounding box center [708, 526] width 16 height 12
checkbox input "true"
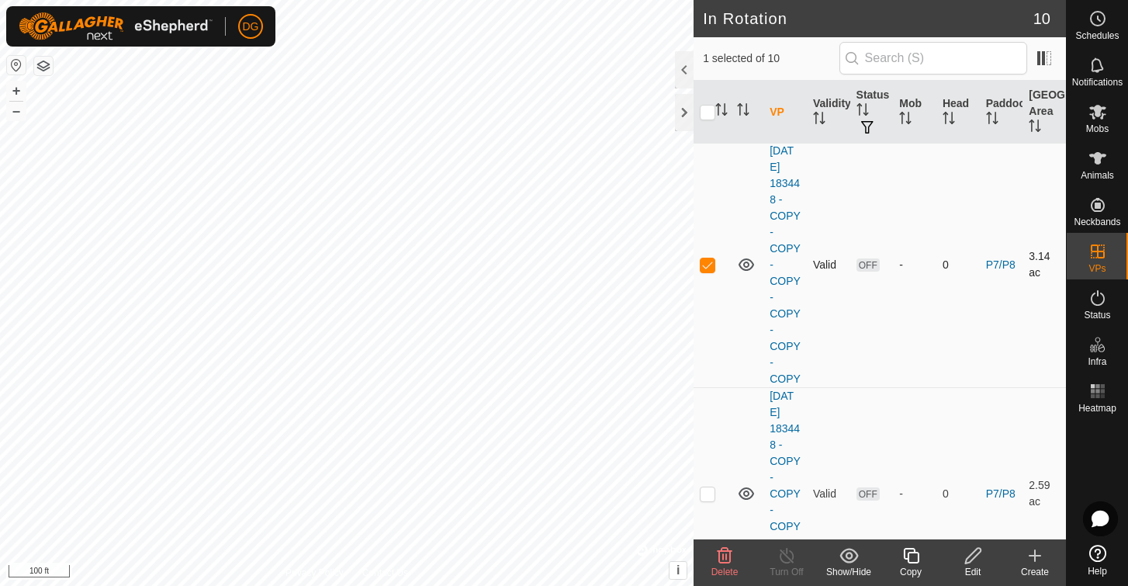
scroll to position [263, 0]
click at [911, 556] on icon at bounding box center [911, 555] width 19 height 19
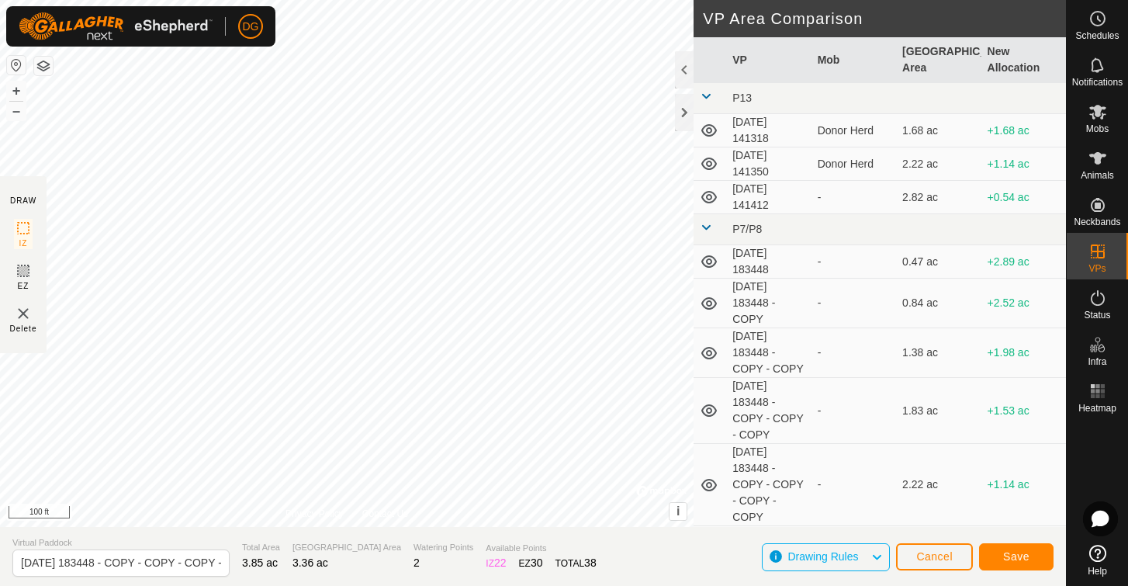
click at [1022, 553] on span "Save" at bounding box center [1016, 556] width 26 height 12
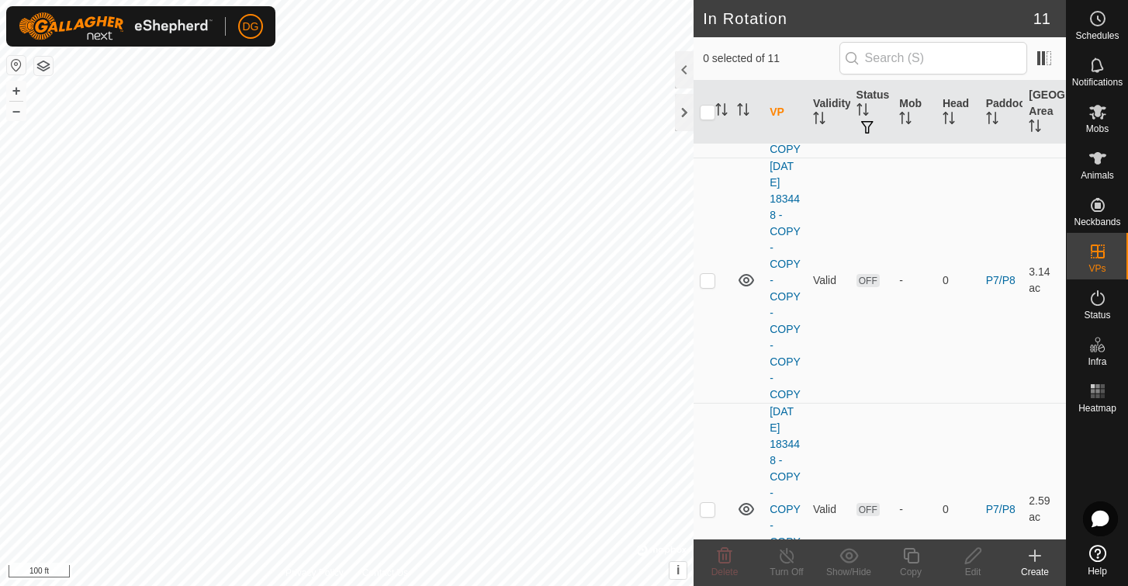
scroll to position [525, 0]
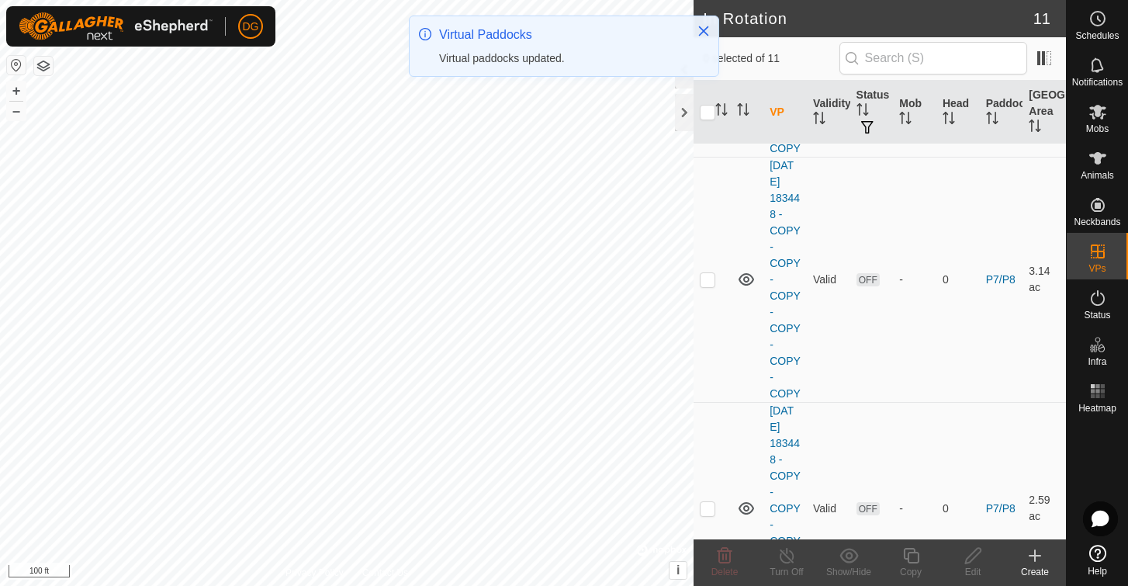
click at [1037, 554] on icon at bounding box center [1035, 555] width 19 height 19
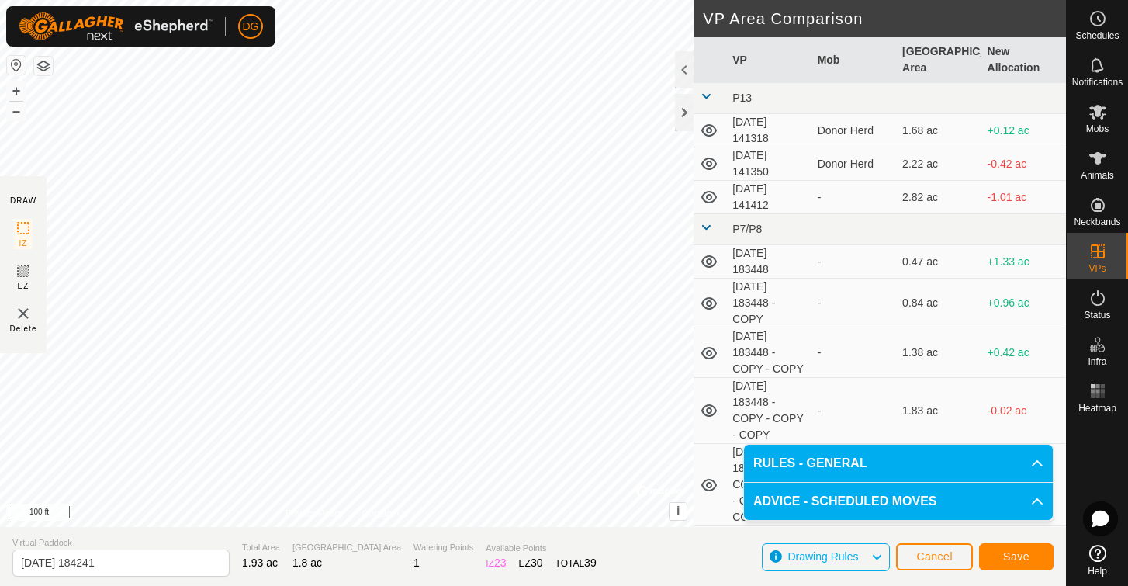
click at [1027, 556] on span "Save" at bounding box center [1016, 556] width 26 height 12
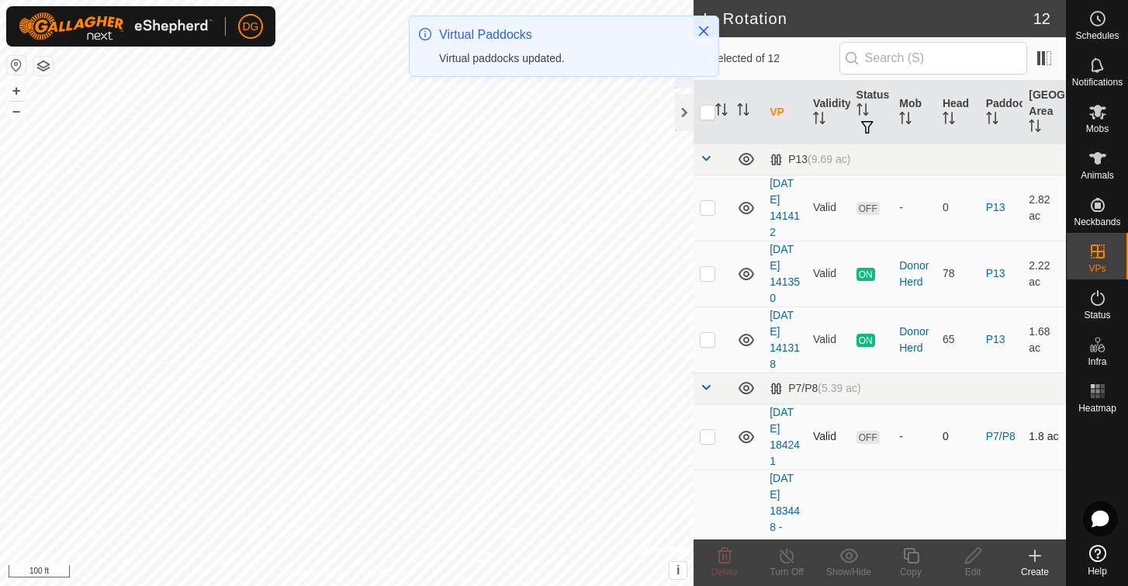
click at [710, 438] on p-checkbox at bounding box center [708, 436] width 16 height 12
checkbox input "true"
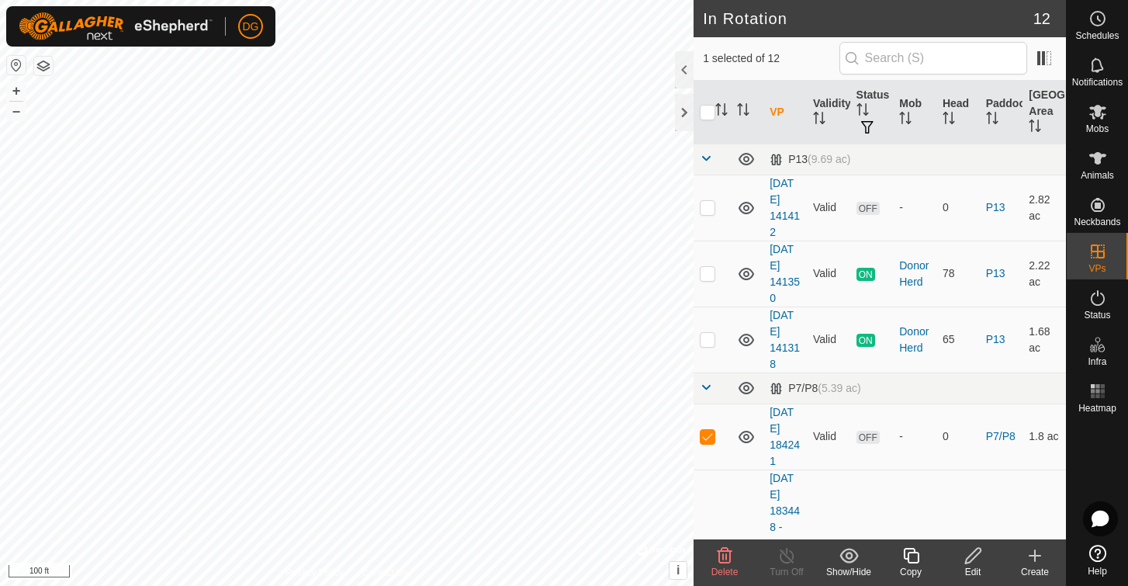
click at [911, 552] on icon at bounding box center [911, 556] width 16 height 16
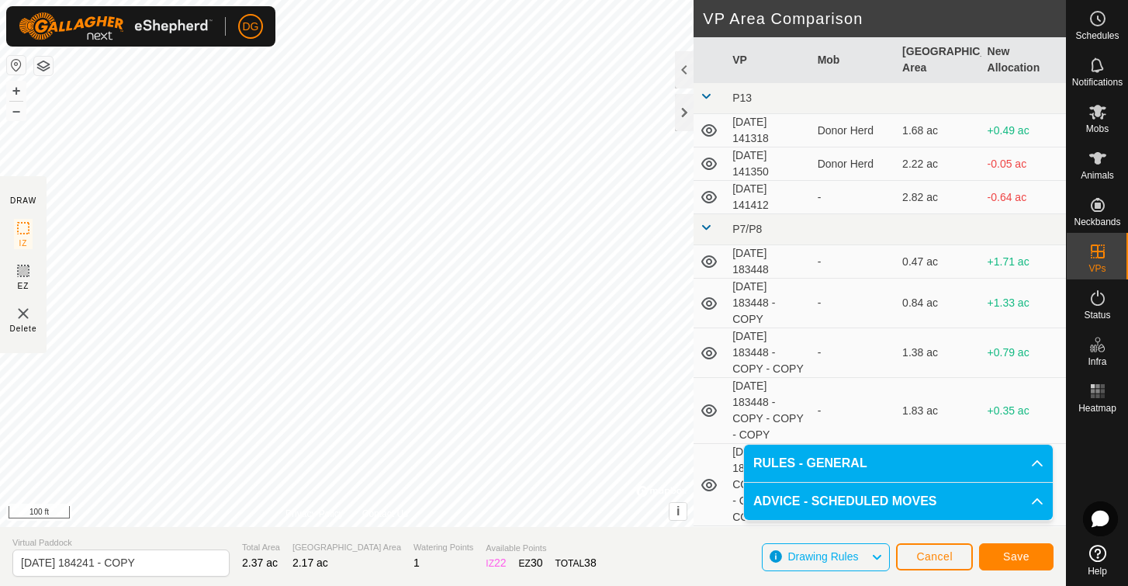
click at [1016, 555] on span "Save" at bounding box center [1016, 556] width 26 height 12
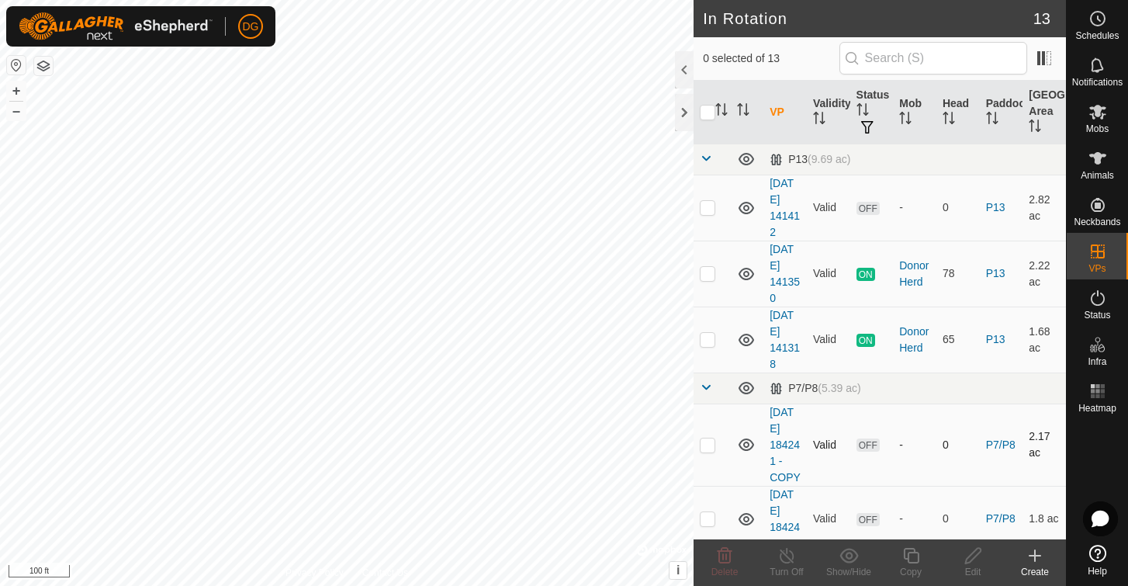
click at [712, 448] on p-checkbox at bounding box center [708, 444] width 16 height 12
checkbox input "true"
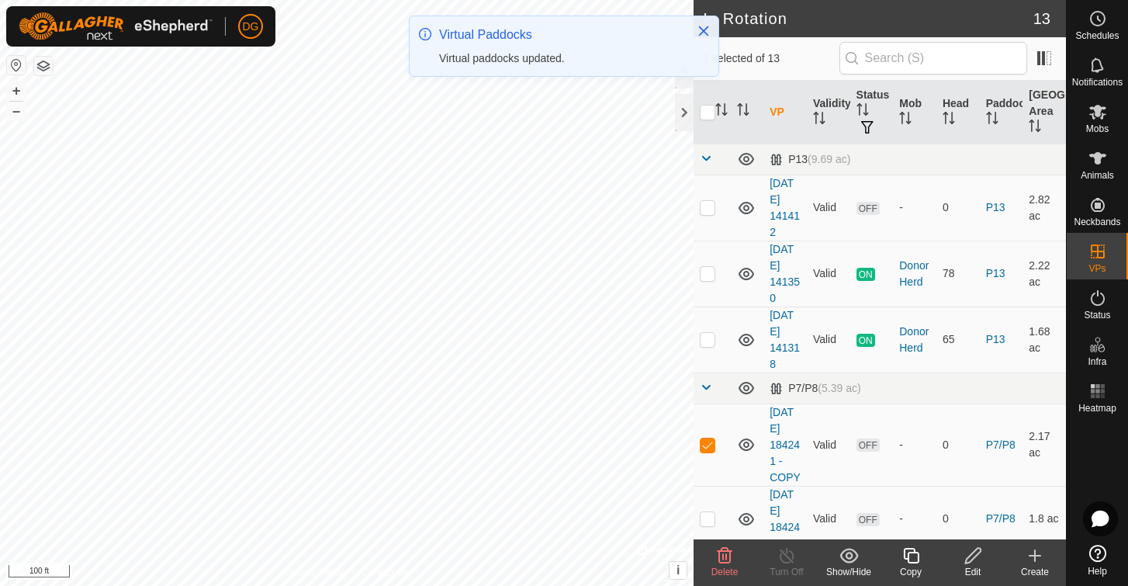
click at [911, 553] on icon at bounding box center [911, 556] width 16 height 16
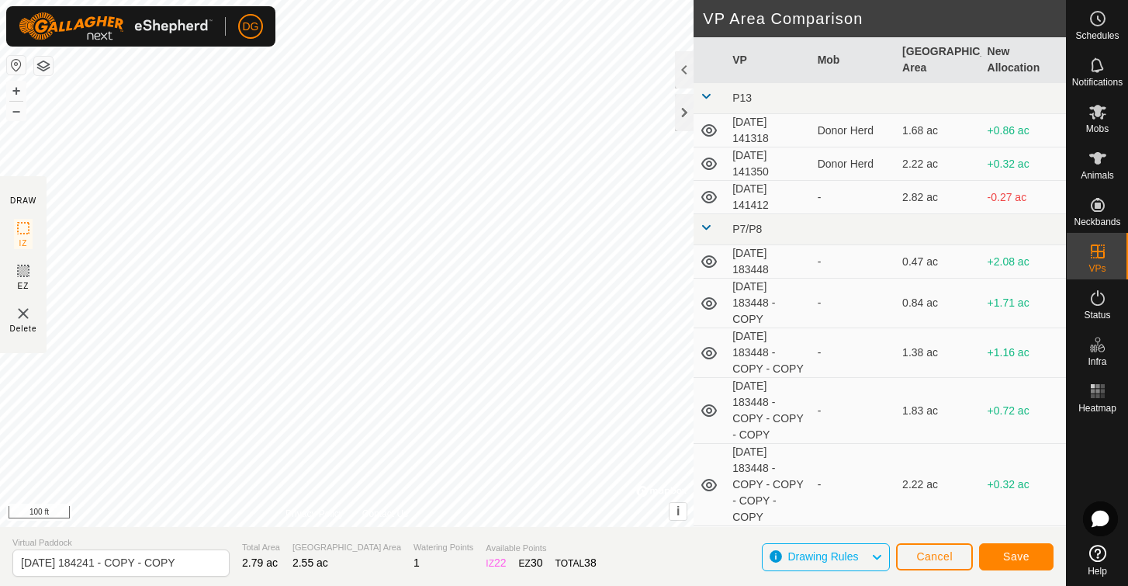
click at [1024, 552] on span "Save" at bounding box center [1016, 556] width 26 height 12
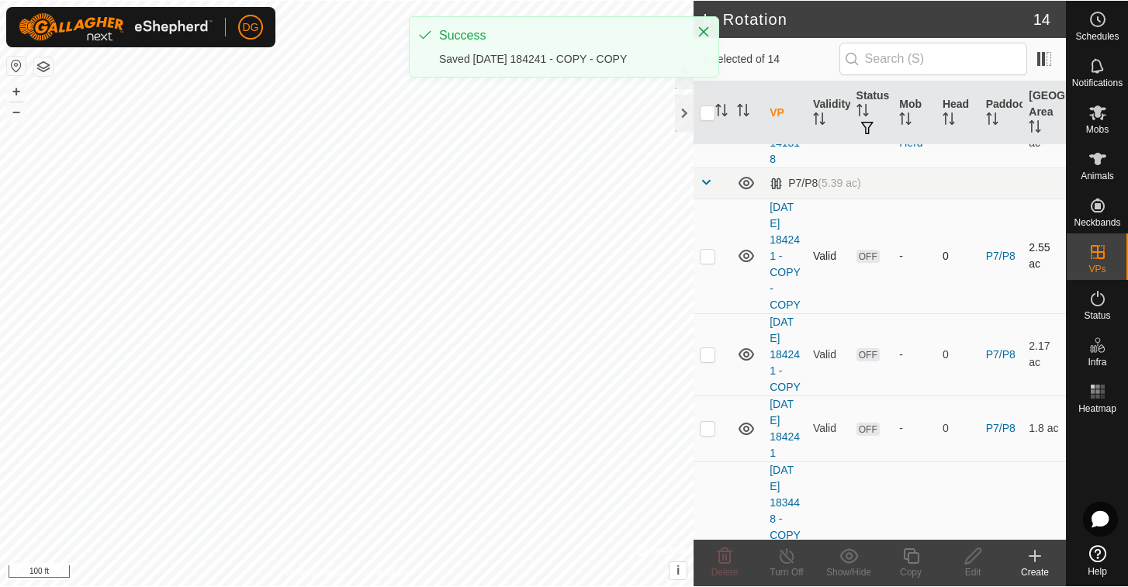
scroll to position [206, 0]
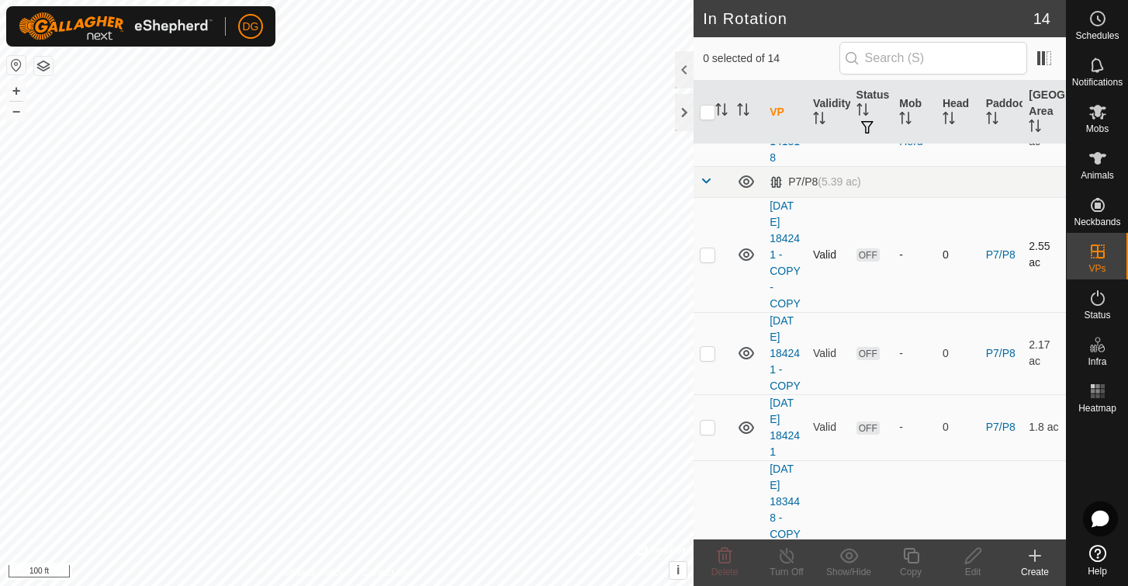
click at [710, 256] on p-checkbox at bounding box center [708, 254] width 16 height 12
checkbox input "true"
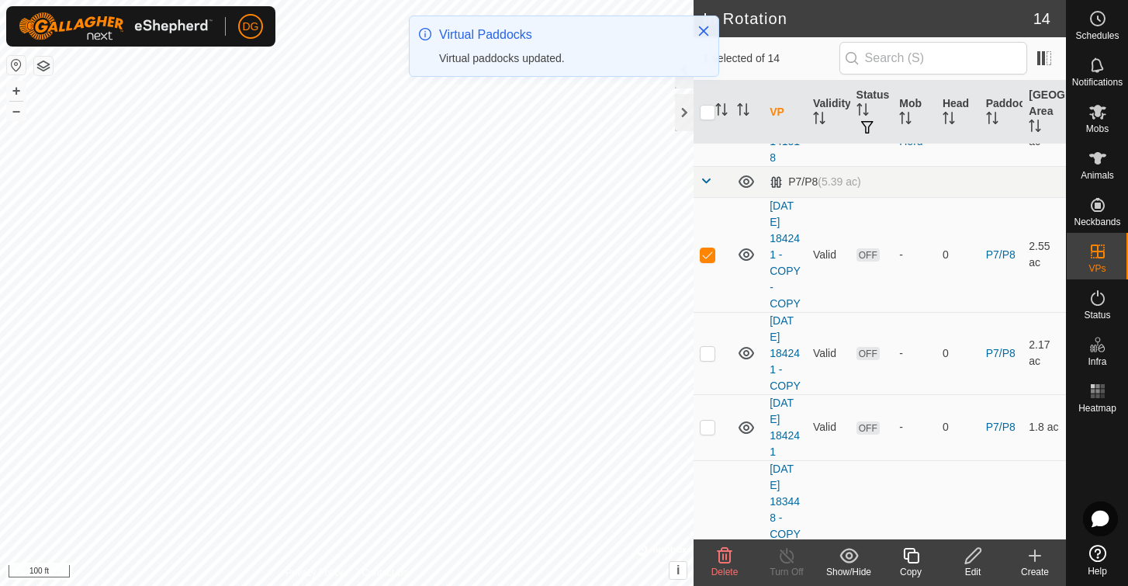
click at [911, 556] on icon at bounding box center [911, 555] width 19 height 19
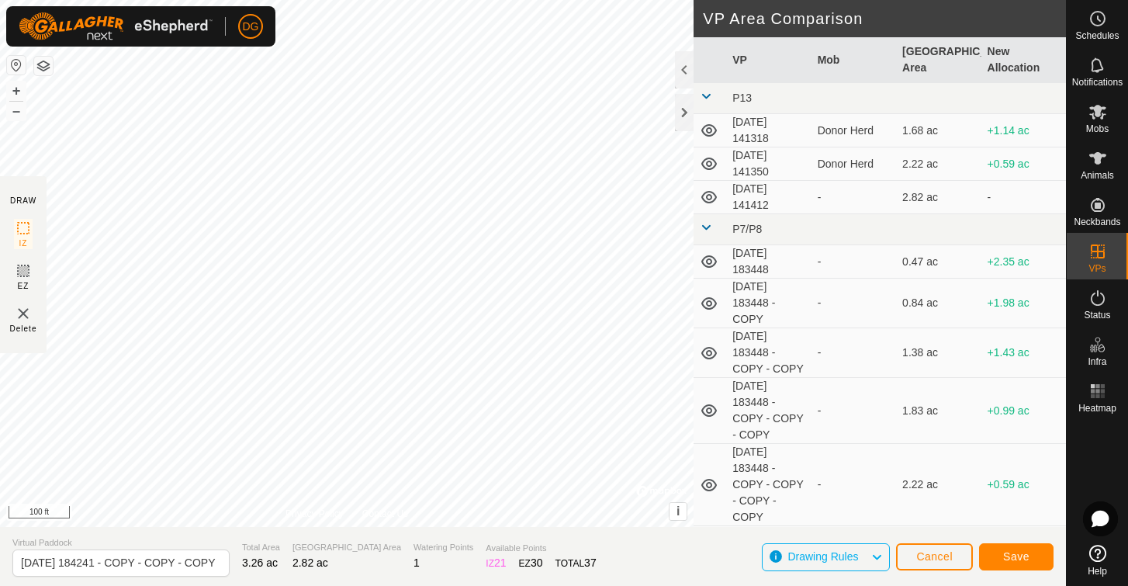
click at [1024, 552] on span "Save" at bounding box center [1016, 556] width 26 height 12
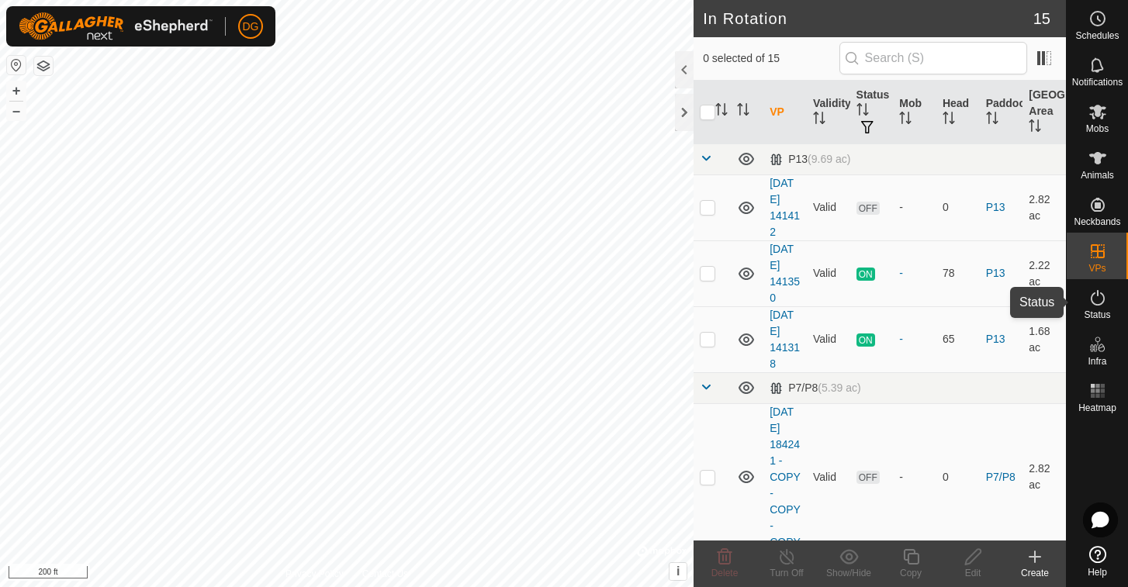
click at [1099, 290] on icon at bounding box center [1098, 298] width 19 height 19
